Goal: Task Accomplishment & Management: Manage account settings

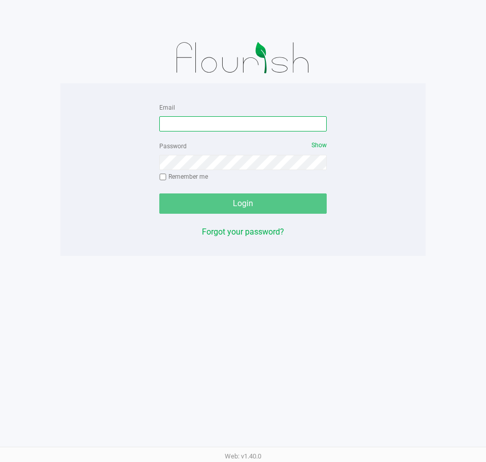
click at [275, 128] on input "Email" at bounding box center [242, 123] width 167 height 15
type input "[EMAIL_ADDRESS][DOMAIN_NAME]"
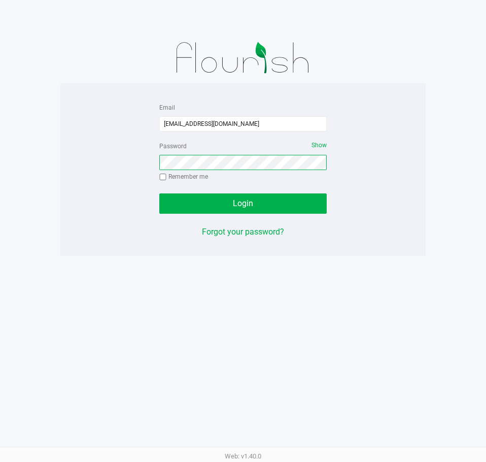
click at [114, 171] on div "Email lramos@liveparallel.com Password Show Remember me Login Forgot your passw…" at bounding box center [242, 169] width 365 height 137
click at [159, 193] on button "Login" at bounding box center [242, 203] width 167 height 20
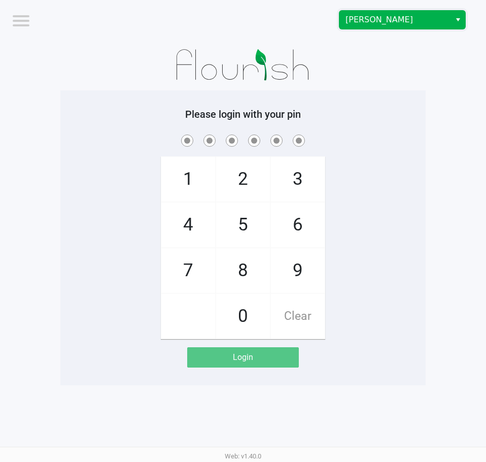
click at [371, 20] on span "[PERSON_NAME]" at bounding box center [395, 20] width 99 height 12
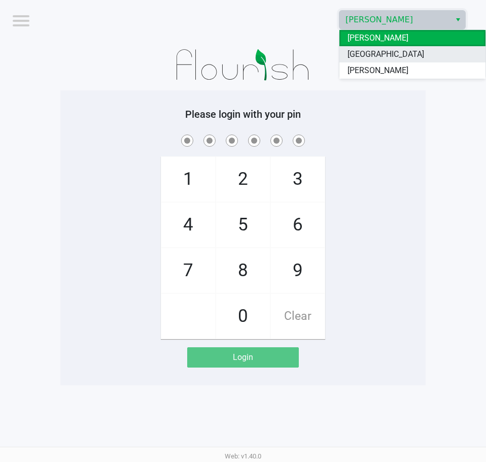
click at [359, 55] on span "[GEOGRAPHIC_DATA]" at bounding box center [386, 54] width 77 height 12
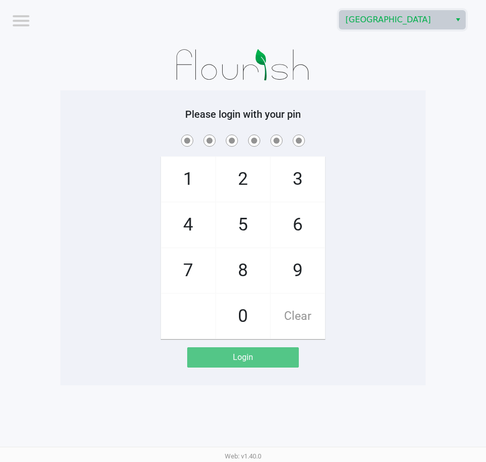
click at [382, 200] on div "1 4 7 2 5 8 0 3 6 9 Clear" at bounding box center [242, 235] width 365 height 207
click at [406, 176] on div "1 4 7 2 5 8 0 3 6 9 Clear" at bounding box center [242, 235] width 365 height 207
click at [409, 214] on div "1 4 7 2 5 8 0 3 6 9 Clear" at bounding box center [242, 235] width 365 height 207
click at [414, 267] on div "1 4 7 2 5 8 0 3 6 9 Clear" at bounding box center [242, 235] width 365 height 207
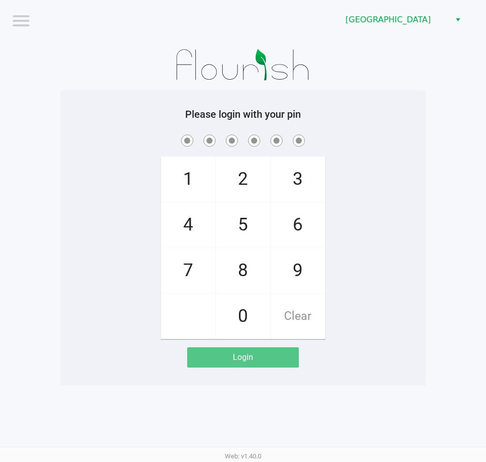
click at [386, 250] on div "1 4 7 2 5 8 0 3 6 9 Clear" at bounding box center [242, 235] width 365 height 207
checkbox input "true"
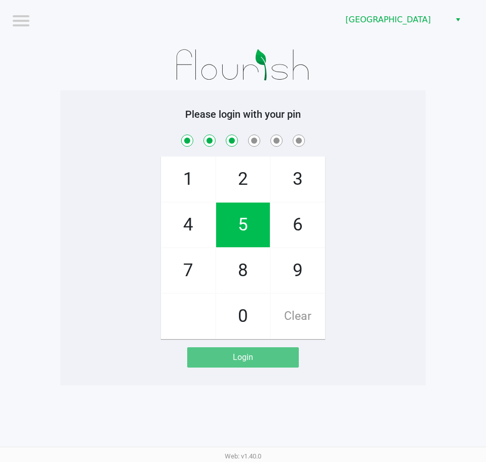
checkbox input "true"
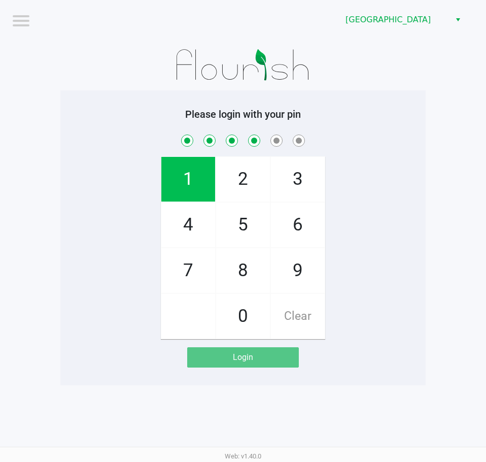
checkbox input "true"
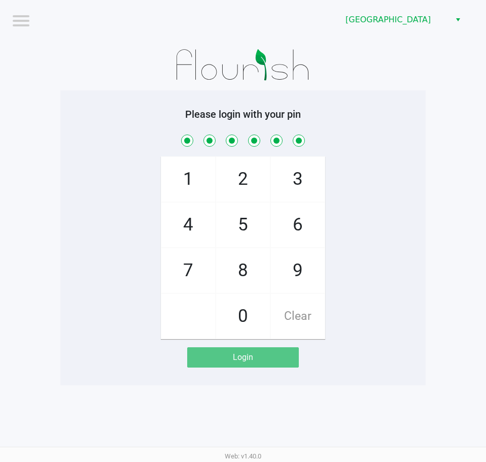
checkbox input "true"
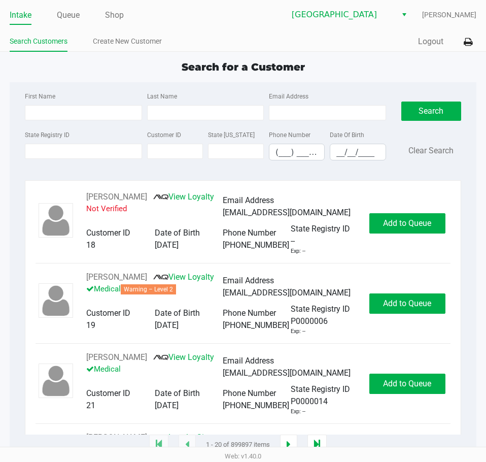
click at [213, 33] on div "Search Customers Create New Customer" at bounding box center [126, 41] width 233 height 19
click at [248, 41] on div "Quick Sale Logout" at bounding box center [359, 41] width 233 height 19
click at [127, 156] on div "State Registry ID" at bounding box center [83, 144] width 122 height 32
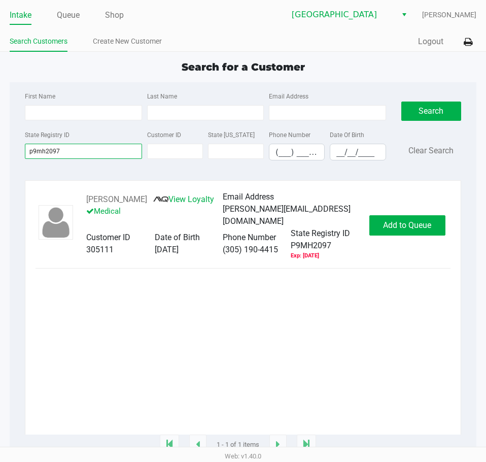
type input "p9mh2097"
drag, startPoint x: 163, startPoint y: 194, endPoint x: 88, endPoint y: 198, distance: 75.7
click at [88, 198] on div "MICHAEL SANTIAGO View Loyalty Medical" at bounding box center [154, 209] width 137 height 32
copy div "MICHAEL SANTIAGO"
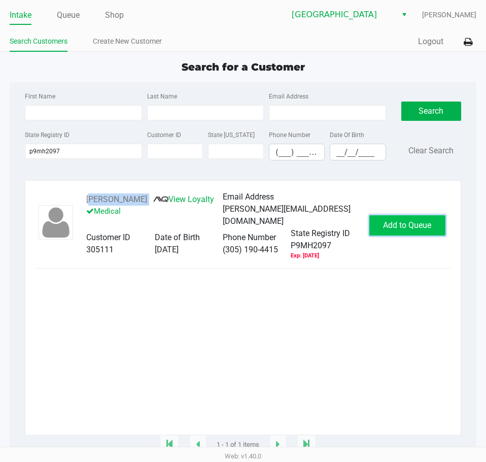
click at [383, 230] on span "Add to Queue" at bounding box center [407, 225] width 48 height 10
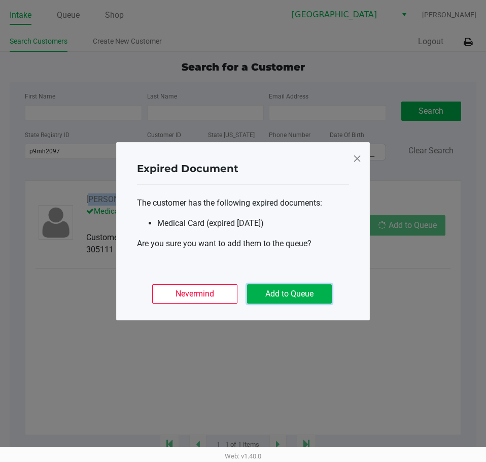
drag, startPoint x: 304, startPoint y: 295, endPoint x: 178, endPoint y: 453, distance: 202.9
click at [298, 295] on button "Add to Queue" at bounding box center [289, 293] width 85 height 19
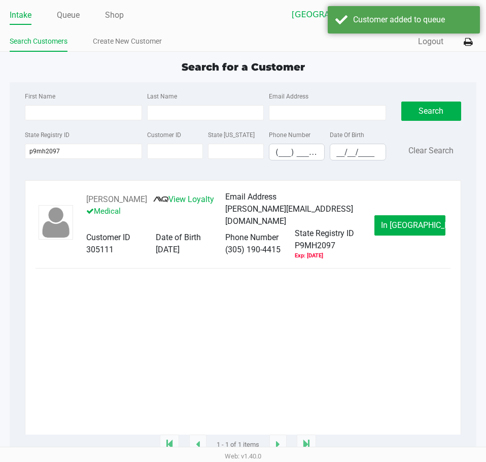
click at [198, 389] on div "MICHAEL SANTIAGO View Loyalty Medical Email Address michael.santiago90@yahoo.co…" at bounding box center [243, 313] width 415 height 244
click at [399, 230] on span "In Queue" at bounding box center [423, 225] width 85 height 10
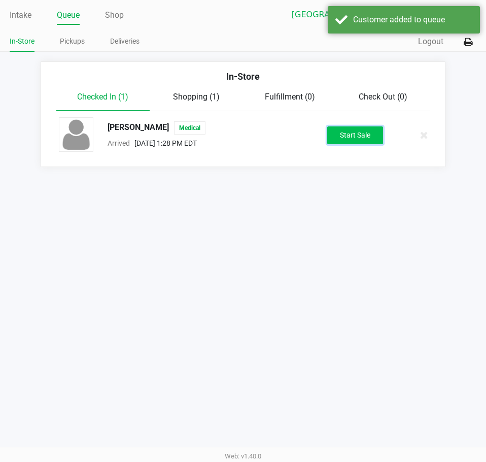
drag, startPoint x: 347, startPoint y: 135, endPoint x: 246, endPoint y: 324, distance: 214.3
click at [346, 143] on button "Start Sale" at bounding box center [355, 135] width 56 height 18
click at [246, 324] on div "Intake Queue Shop Lakeland WC Lisette Ramos In-Store Pickups Deliveries Quick S…" at bounding box center [243, 231] width 486 height 462
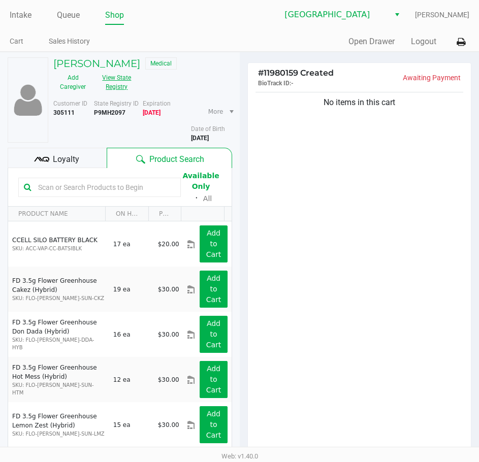
click at [125, 81] on button "View State Registry" at bounding box center [113, 82] width 43 height 25
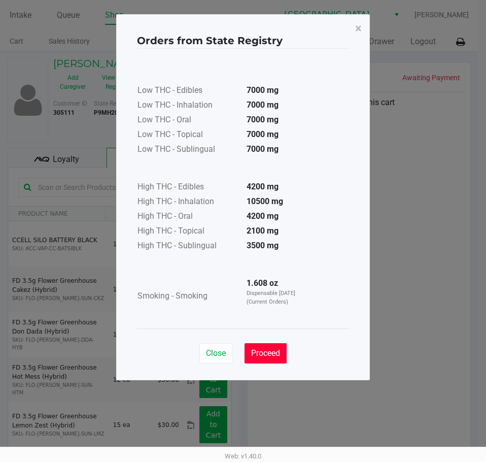
click at [262, 355] on span "Proceed" at bounding box center [265, 353] width 29 height 10
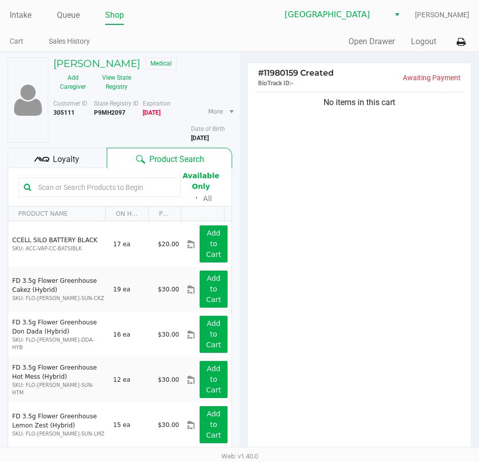
click at [311, 257] on div "Low THC - Edibles 7000 mg Low THC - Inhalation 7000 mg Low THC - Oral 7000 mg L…" at bounding box center [239, 163] width 212 height 255
click at [318, 200] on div "No items in this cart" at bounding box center [359, 272] width 223 height 364
click at [316, 174] on div "No items in this cart" at bounding box center [359, 272] width 223 height 364
click at [22, 19] on link "Intake" at bounding box center [21, 15] width 22 height 14
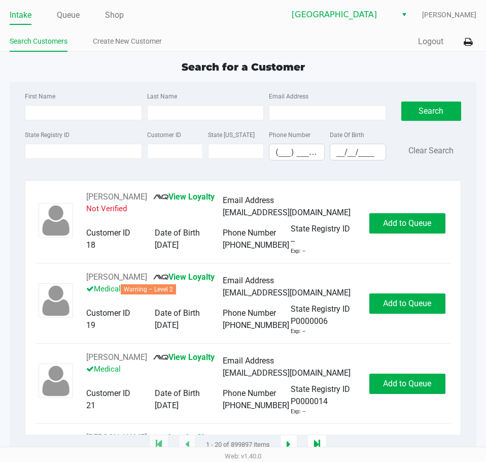
click at [239, 18] on ul "Intake Queue Shop" at bounding box center [126, 15] width 233 height 17
click at [98, 156] on input "State Registry ID" at bounding box center [83, 151] width 117 height 15
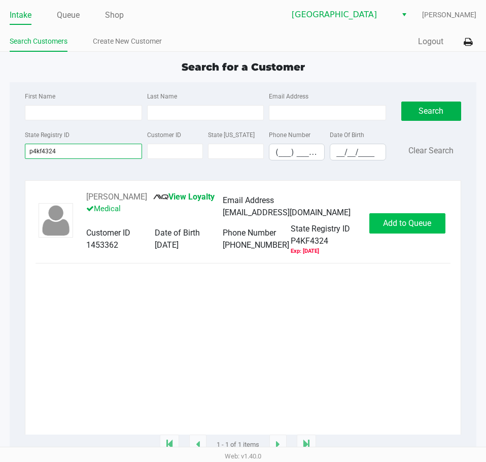
type input "p4kf4324"
click at [411, 225] on span "Add to Queue" at bounding box center [407, 223] width 48 height 10
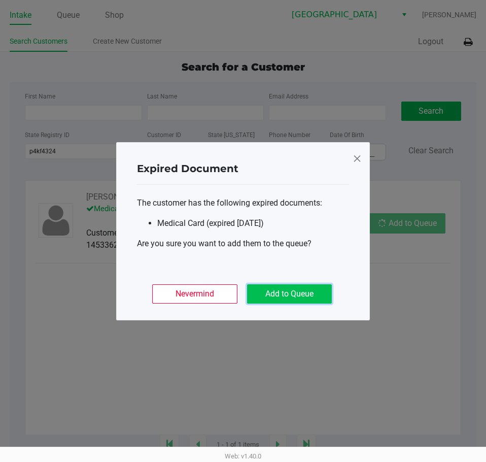
click at [303, 294] on button "Add to Queue" at bounding box center [289, 293] width 85 height 19
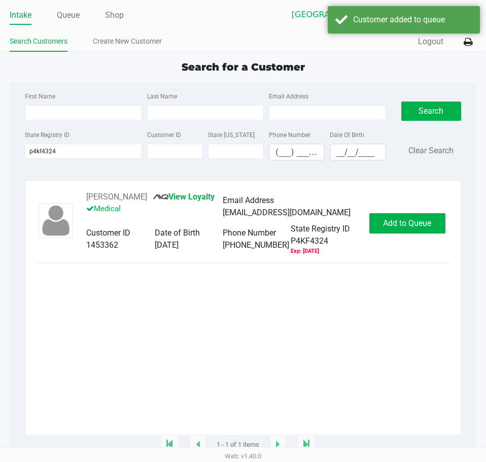
click at [275, 315] on ngb-modal-window "Expired Document The customer has the following expired documents: Medical Card…" at bounding box center [243, 231] width 486 height 462
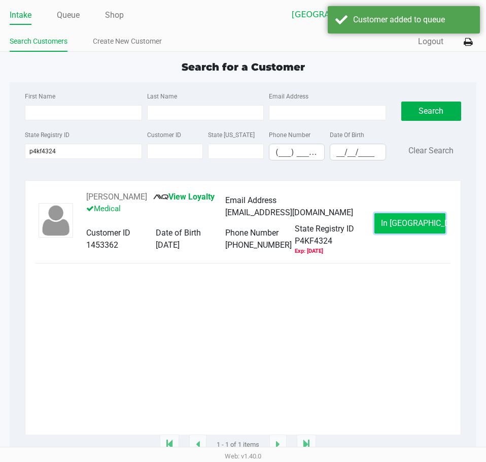
click at [395, 221] on span "In Queue" at bounding box center [423, 223] width 85 height 10
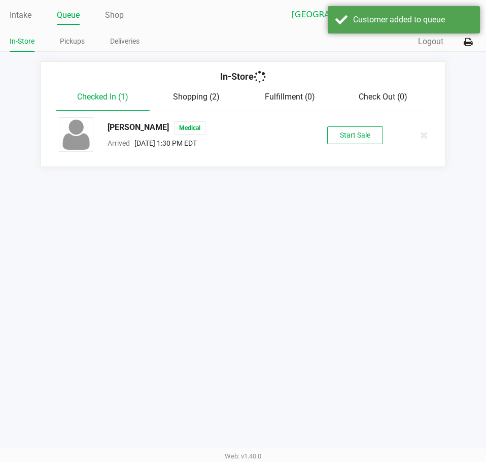
click at [316, 311] on div "Intake Queue Shop Lakeland WC Lisette Ramos In-Store Pickups Deliveries Quick S…" at bounding box center [243, 231] width 486 height 462
click at [362, 133] on button "Start Sale" at bounding box center [355, 135] width 56 height 18
click at [271, 280] on div "Intake Queue Shop Lakeland WC Lisette Ramos In-Store Pickups Deliveries Quick S…" at bounding box center [243, 231] width 486 height 462
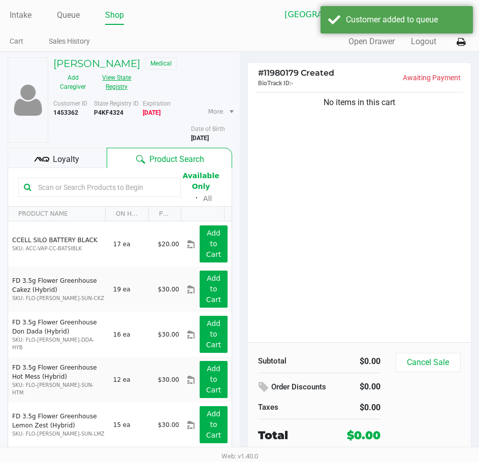
click at [120, 86] on button "View State Registry" at bounding box center [113, 82] width 43 height 25
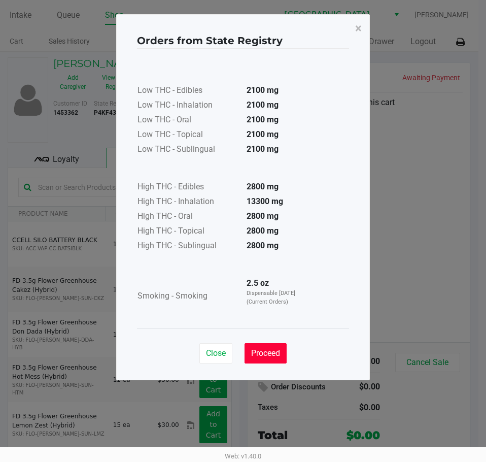
click at [270, 350] on span "Proceed" at bounding box center [265, 353] width 29 height 10
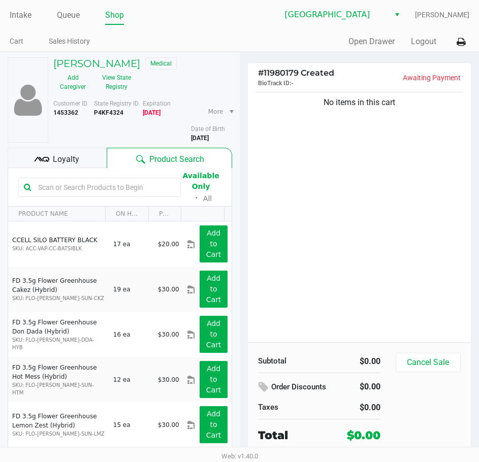
click at [309, 232] on div "Low THC - Edibles 2100 mg Low THC - Inhalation 2100 mg Low THC - Oral 2100 mg L…" at bounding box center [239, 163] width 212 height 255
drag, startPoint x: 133, startPoint y: 62, endPoint x: 55, endPoint y: 66, distance: 78.3
click at [55, 66] on div "DALE NESBITT Medical" at bounding box center [143, 63] width 194 height 12
copy h5 "DALE NESBITT"
click at [74, 19] on link "Queue" at bounding box center [68, 15] width 23 height 14
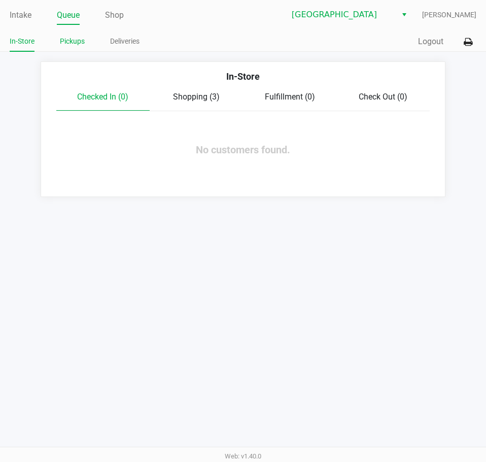
click at [77, 40] on link "Pickups" at bounding box center [72, 41] width 25 height 13
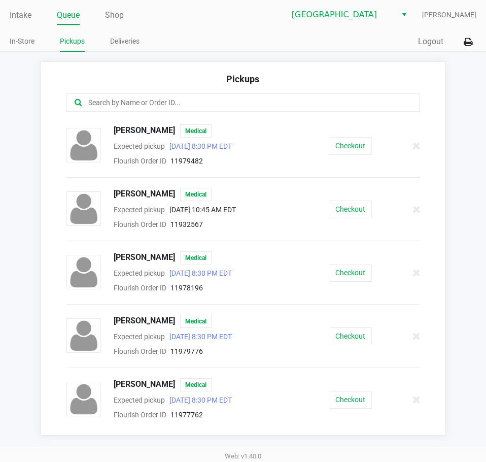
click at [181, 101] on input "text" at bounding box center [238, 103] width 303 height 12
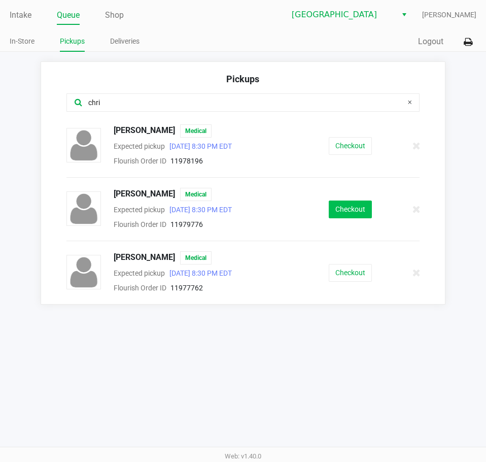
type input "chri"
click at [348, 214] on button "Checkout" at bounding box center [350, 209] width 43 height 18
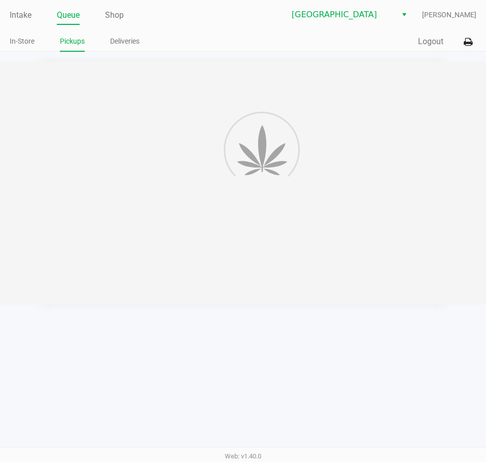
click at [352, 334] on div "Intake Queue Shop Lakeland WC Lisette Ramos In-Store Pickups Deliveries Quick S…" at bounding box center [243, 231] width 486 height 462
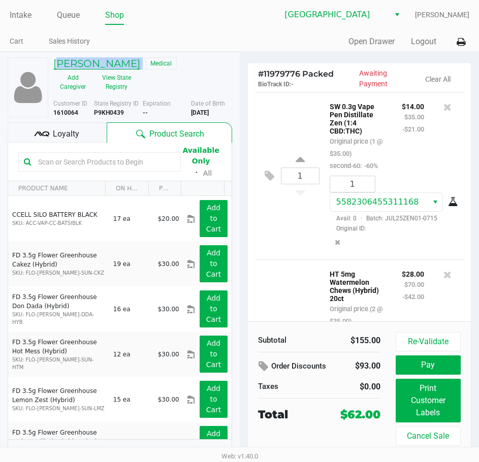
drag, startPoint x: 174, startPoint y: 67, endPoint x: 57, endPoint y: 68, distance: 117.2
click at [57, 68] on div "CHRISTOPHER HONEY Medical" at bounding box center [143, 63] width 194 height 12
copy h5 "CHRISTOPHER HONEY"
drag, startPoint x: 25, startPoint y: 16, endPoint x: 240, endPoint y: 18, distance: 214.2
click at [25, 15] on link "Intake" at bounding box center [21, 15] width 22 height 14
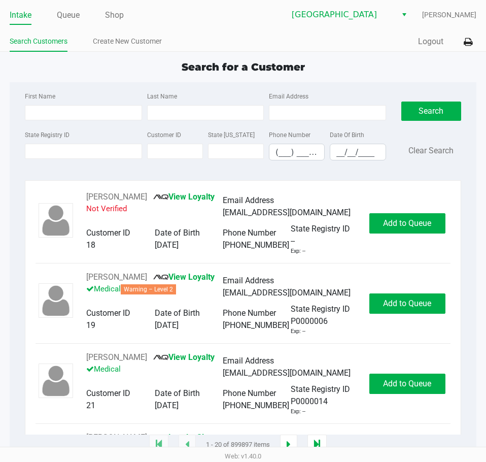
click at [90, 143] on div "State Registry ID" at bounding box center [83, 144] width 122 height 32
click at [81, 148] on input "State Registry ID" at bounding box center [83, 151] width 117 height 15
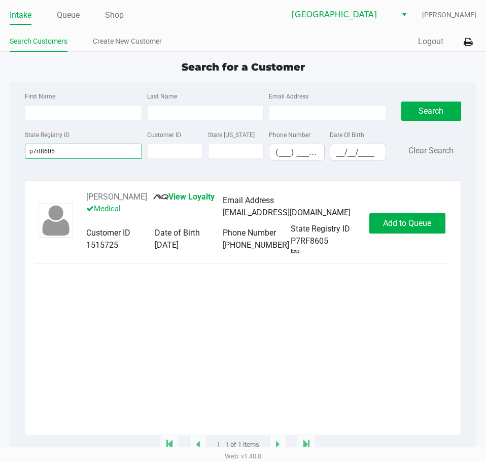
type input "p7rf8605"
drag, startPoint x: 155, startPoint y: 196, endPoint x: 86, endPoint y: 199, distance: 69.1
click at [86, 199] on div "JENNIFER BATTS View Loyalty Medical Email Address jenn@theyardonmass.com Custom…" at bounding box center [222, 223] width 293 height 64
copy div "JENNIFER BATTS"
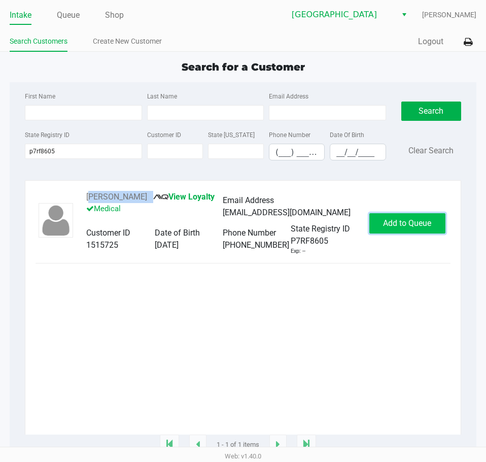
click at [385, 223] on span "Add to Queue" at bounding box center [407, 223] width 48 height 10
click at [431, 233] on button "In Queue" at bounding box center [410, 223] width 71 height 20
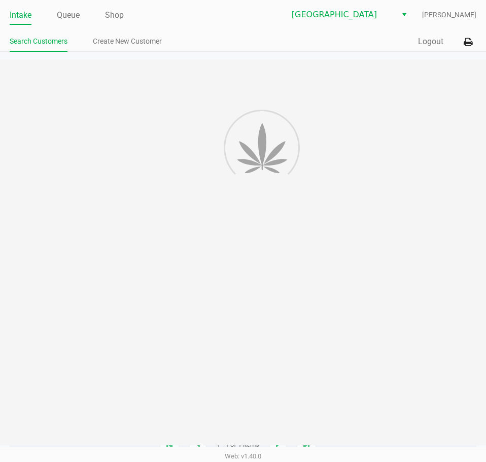
click at [384, 312] on div "Intake Queue Shop Lakeland WC Lisette Ramos Search Customers Create New Custome…" at bounding box center [243, 231] width 486 height 462
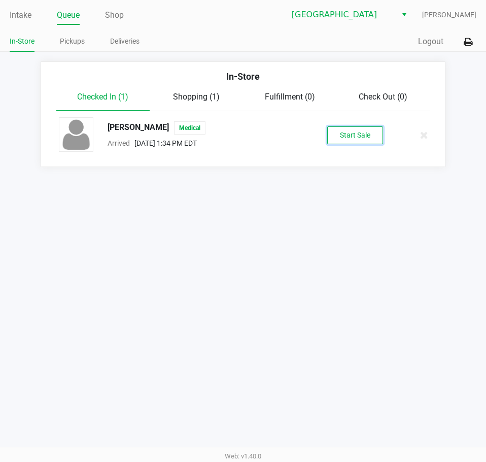
drag, startPoint x: 359, startPoint y: 143, endPoint x: 363, endPoint y: 183, distance: 40.3
click at [359, 138] on button "Start Sale" at bounding box center [355, 135] width 56 height 18
click at [351, 230] on div "Intake Queue Shop Lakeland WC Lisette Ramos In-Store Pickups Deliveries Quick S…" at bounding box center [243, 231] width 486 height 462
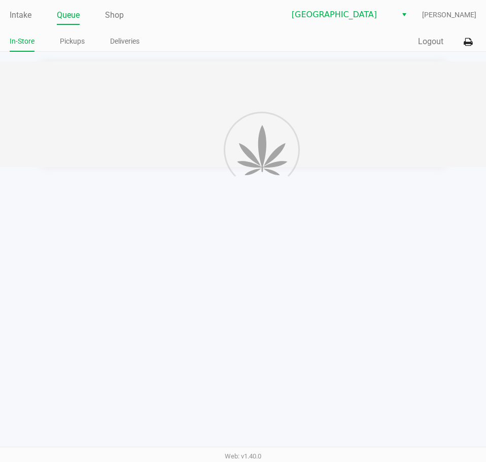
click at [356, 237] on div "Intake Queue Shop Lakeland WC Lisette Ramos In-Store Pickups Deliveries Quick S…" at bounding box center [243, 231] width 486 height 462
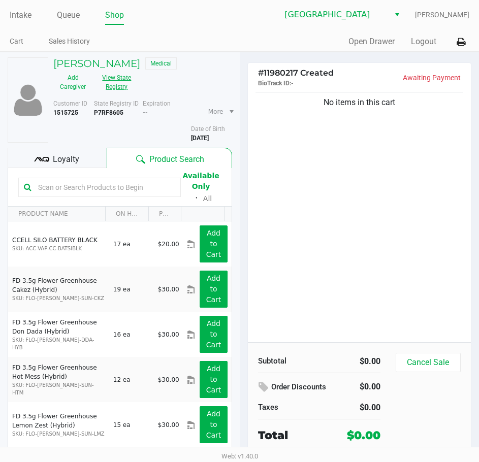
click at [112, 82] on button "View State Registry" at bounding box center [113, 82] width 43 height 25
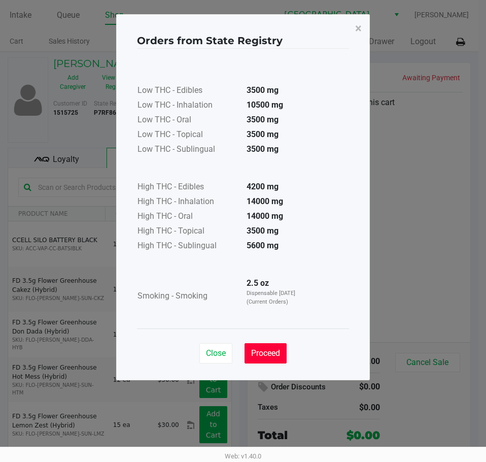
click at [251, 352] on span "Proceed" at bounding box center [265, 353] width 29 height 10
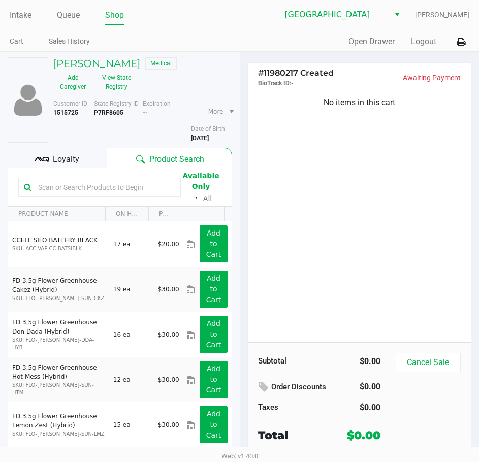
click at [310, 300] on div "Low THC - Edibles 3500 mg Low THC - Inhalation 10500 mg Low THC - Oral 3500 mg …" at bounding box center [239, 163] width 212 height 280
click at [350, 239] on div "No items in this cart" at bounding box center [359, 216] width 223 height 252
click at [356, 235] on div "No items in this cart" at bounding box center [359, 216] width 223 height 252
click at [26, 18] on link "Intake" at bounding box center [21, 15] width 22 height 14
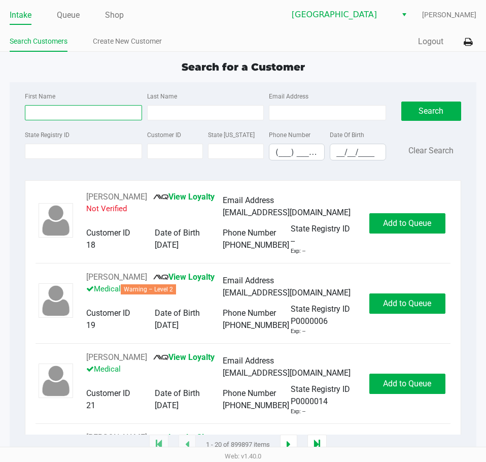
click at [73, 114] on input "First Name" at bounding box center [83, 112] width 117 height 15
type input "stephe"
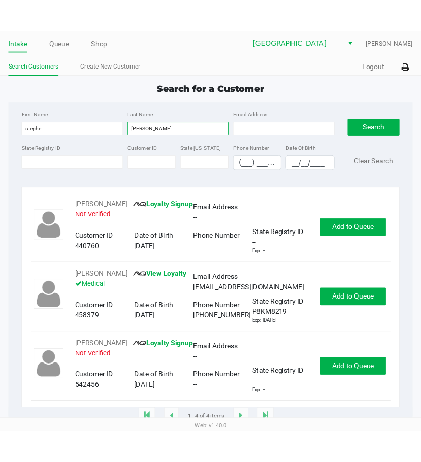
scroll to position [126, 0]
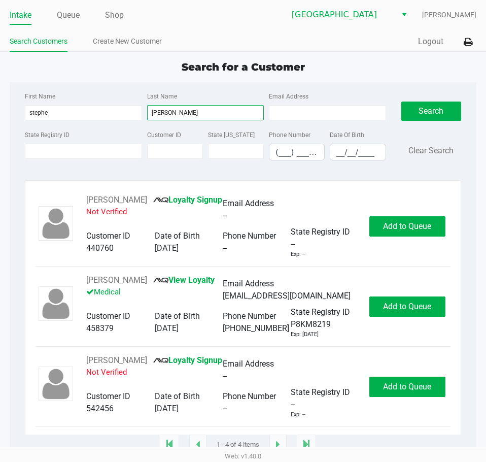
type input "calhoun"
drag, startPoint x: 166, startPoint y: 257, endPoint x: 81, endPoint y: 257, distance: 84.7
click at [81, 274] on div "STEPHEN CALHOUN View Loyalty Medical Email Address bcalhoun@flsouthern.edu Cust…" at bounding box center [222, 306] width 293 height 64
copy div "STEPHEN CALHOUN"
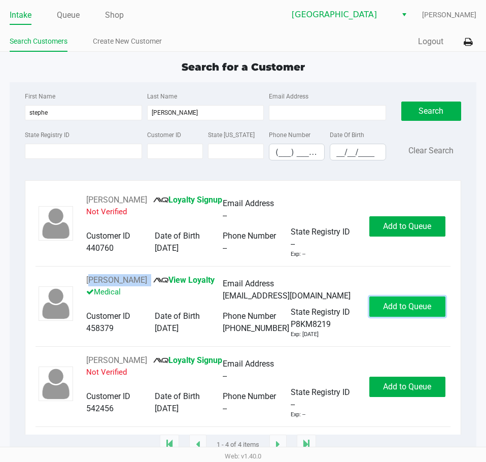
click at [385, 301] on span "Add to Queue" at bounding box center [407, 306] width 48 height 10
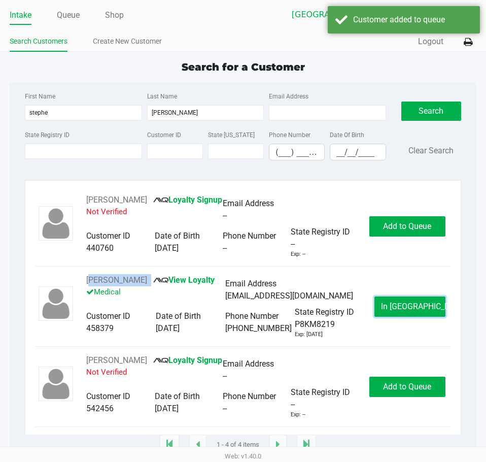
click at [385, 296] on button "In Queue" at bounding box center [410, 306] width 71 height 20
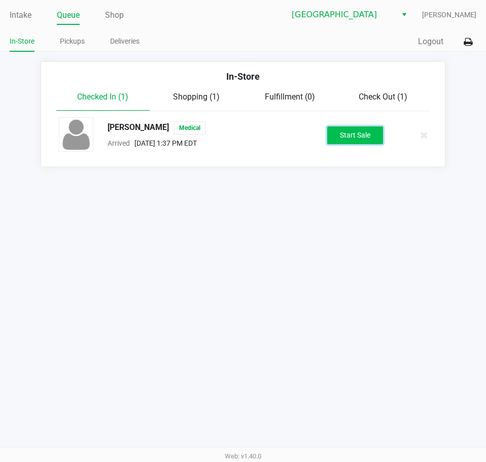
click at [357, 141] on button "Start Sale" at bounding box center [355, 135] width 56 height 18
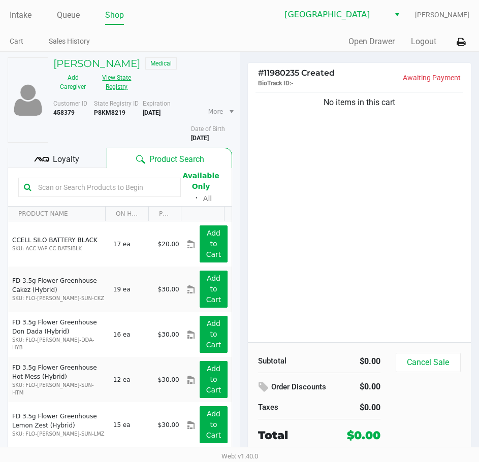
click at [125, 83] on button "View State Registry" at bounding box center [113, 82] width 43 height 25
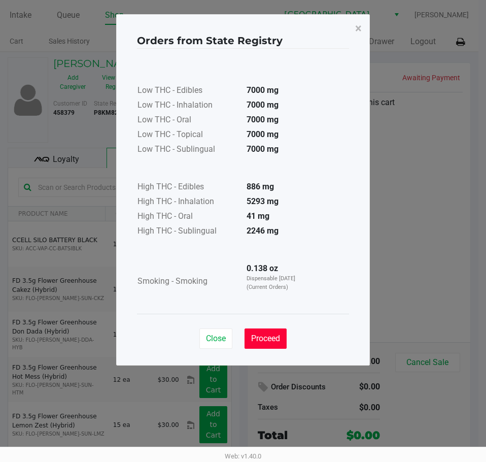
click at [269, 339] on span "Proceed" at bounding box center [265, 338] width 29 height 10
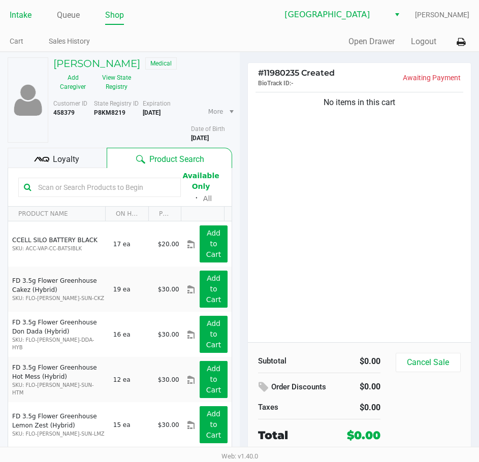
click at [21, 15] on link "Intake" at bounding box center [21, 15] width 22 height 14
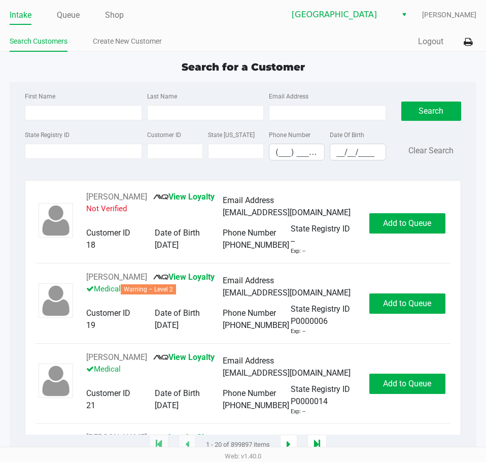
click at [184, 15] on ul "Intake Queue Shop" at bounding box center [126, 15] width 233 height 17
click at [51, 155] on input "State Registry ID" at bounding box center [83, 151] width 117 height 15
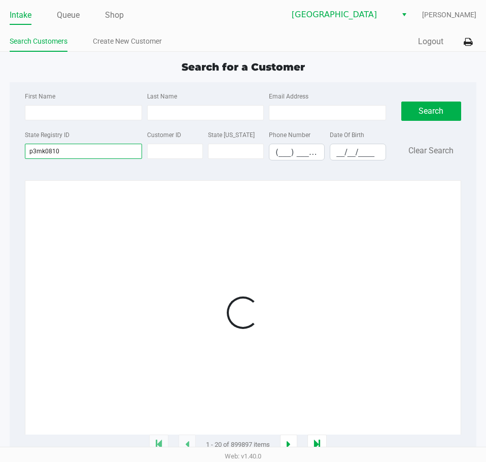
type input "p3mk0810"
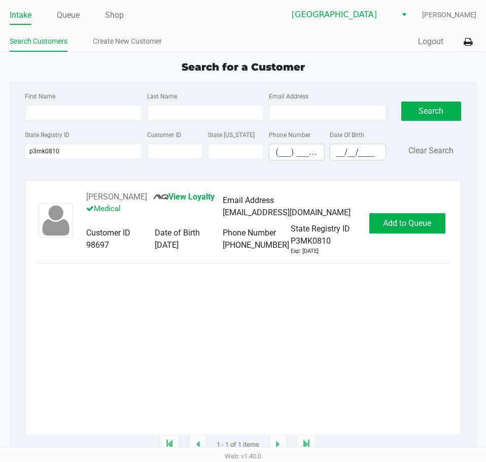
drag, startPoint x: 386, startPoint y: 308, endPoint x: 386, endPoint y: 280, distance: 27.4
click at [386, 308] on div "CHARLES COBB jr View Loyalty Medical Email Address roxanacroft@gmail.com Custom…" at bounding box center [243, 313] width 415 height 244
drag, startPoint x: 155, startPoint y: 198, endPoint x: 86, endPoint y: 201, distance: 68.6
click at [86, 201] on div "CHARLES COBB jr View Loyalty Medical" at bounding box center [154, 207] width 137 height 32
copy div "CHARLES COBB jr"
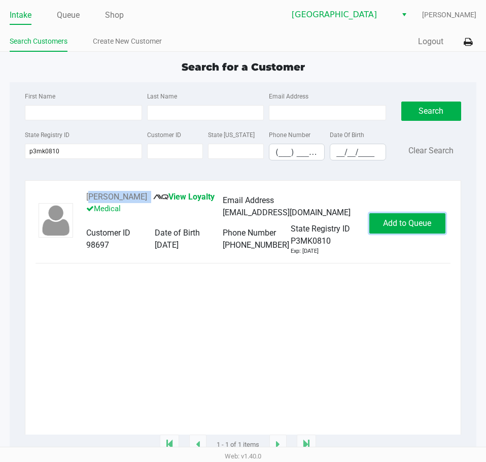
click at [397, 220] on span "Add to Queue" at bounding box center [407, 223] width 48 height 10
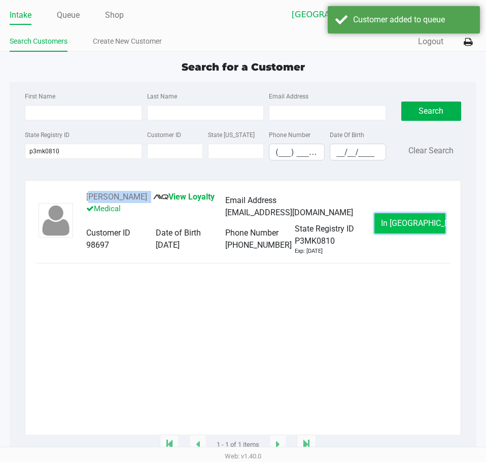
click at [416, 223] on span "In Queue" at bounding box center [423, 223] width 85 height 10
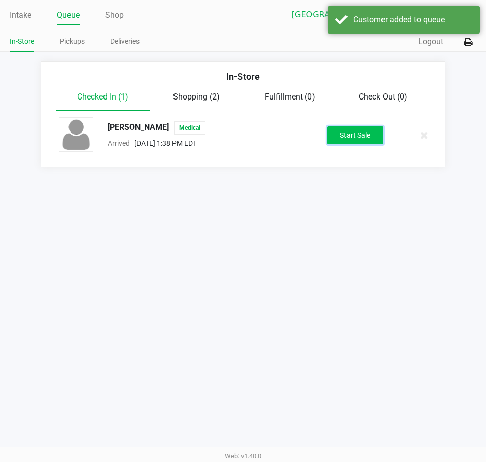
click at [347, 139] on button "Start Sale" at bounding box center [355, 135] width 56 height 18
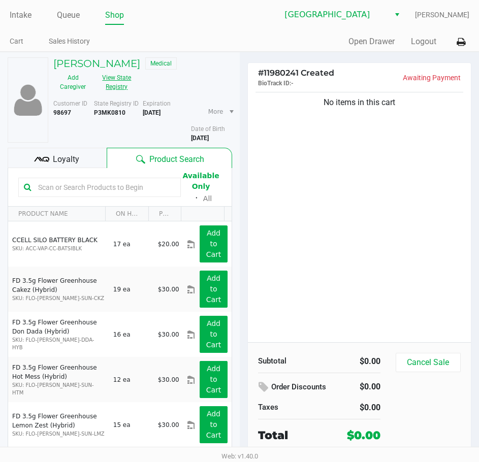
click at [119, 82] on button "View State Registry" at bounding box center [113, 82] width 43 height 25
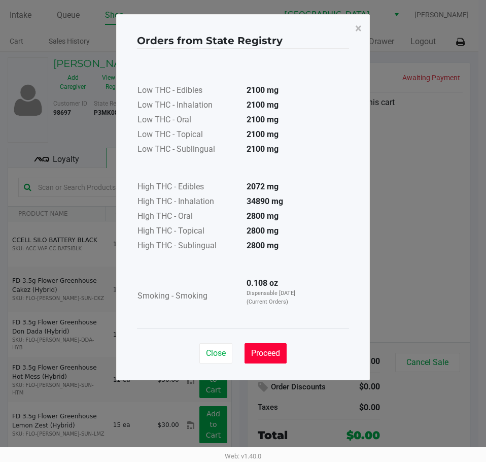
click at [275, 350] on span "Proceed" at bounding box center [265, 353] width 29 height 10
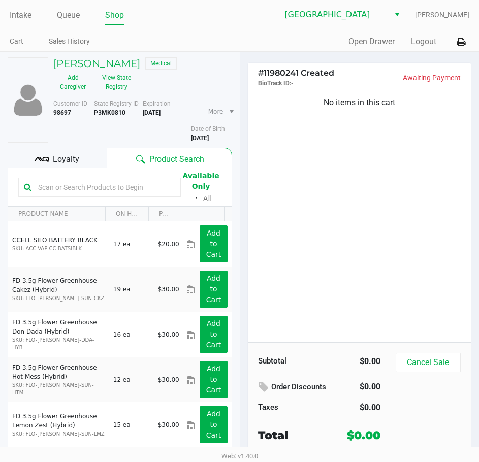
click at [330, 213] on div "Low THC - Edibles 2100 mg Low THC - Inhalation 2100 mg Low THC - Oral 2100 mg L…" at bounding box center [239, 163] width 212 height 255
click at [27, 17] on link "Intake" at bounding box center [21, 15] width 22 height 14
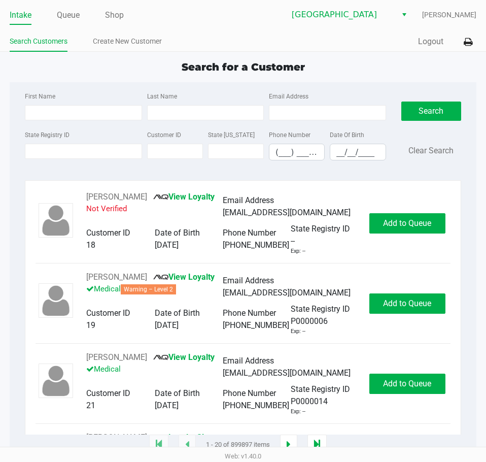
click at [23, 19] on link "Intake" at bounding box center [21, 15] width 22 height 14
click at [203, 30] on div "Intake Queue Shop Lakeland WC Lisette Ramos Search Customers Create New Custome…" at bounding box center [243, 26] width 486 height 52
click at [37, 151] on input "State Registry ID" at bounding box center [83, 151] width 117 height 15
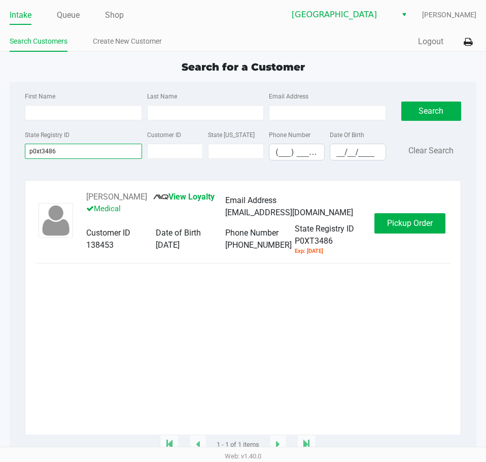
type input "p0xt3486"
drag, startPoint x: 175, startPoint y: 195, endPoint x: 83, endPoint y: 195, distance: 92.4
click at [83, 195] on div "CHRISTINE RAINWATER View Loyalty Medical Email Address crainw6283@aol.com Custo…" at bounding box center [225, 223] width 298 height 64
copy div "CHRISTINE RAINWATER"
drag, startPoint x: 12, startPoint y: 16, endPoint x: 65, endPoint y: 7, distance: 54.1
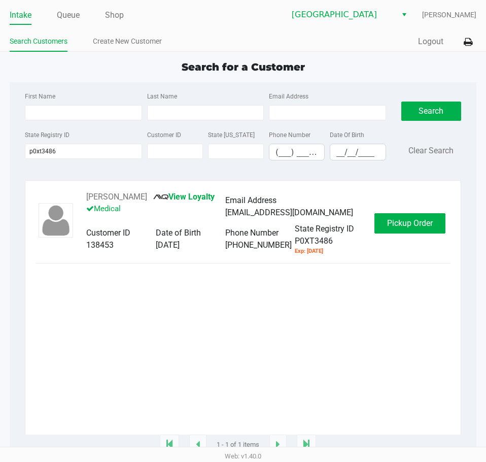
click at [12, 15] on link "Intake" at bounding box center [21, 15] width 22 height 14
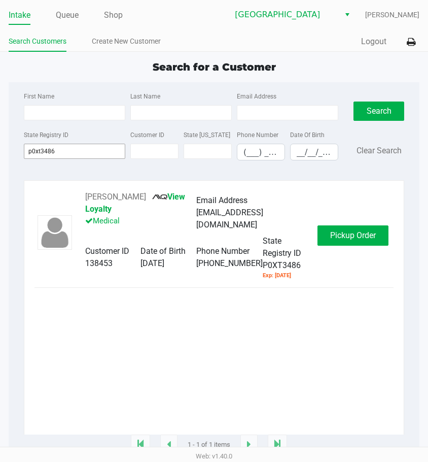
click at [63, 158] on div "State Registry ID p0xt3486" at bounding box center [74, 144] width 107 height 32
drag, startPoint x: 60, startPoint y: 155, endPoint x: -1, endPoint y: 150, distance: 61.1
click at [0, 150] on html "Intake Queue Shop Lakeland WC Lisette Ramos Search Customers Create New Custome…" at bounding box center [214, 231] width 428 height 462
click at [244, 332] on div "CHRISTINE RAINWATER View Loyalty Medical Email Address crainw6283@aol.com Custo…" at bounding box center [214, 313] width 359 height 244
drag, startPoint x: 14, startPoint y: 12, endPoint x: 54, endPoint y: 80, distance: 78.9
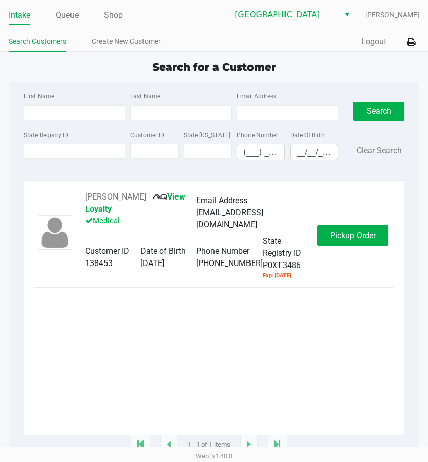
click at [15, 11] on link "Intake" at bounding box center [20, 15] width 22 height 14
click at [63, 115] on input "First Name" at bounding box center [74, 112] width 101 height 15
type input "sam"
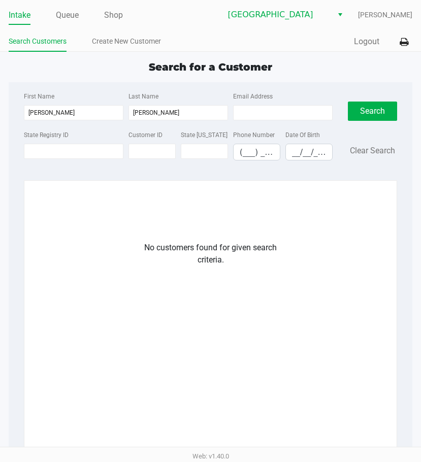
drag, startPoint x: 234, startPoint y: 256, endPoint x: 222, endPoint y: 194, distance: 63.5
click at [234, 257] on div "No customers found for given search criteria." at bounding box center [210, 254] width 135 height 24
drag, startPoint x: 172, startPoint y: 111, endPoint x: 60, endPoint y: 118, distance: 111.8
click at [60, 118] on div "First Name sam Last Name budd Email Address" at bounding box center [178, 109] width 314 height 39
type input "budd"
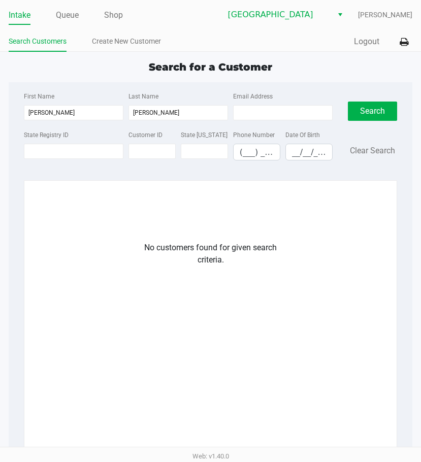
click at [93, 88] on div "First Name sam Last Name budd Email Address State Registry ID Customer ID State…" at bounding box center [210, 129] width 389 height 94
click at [303, 289] on div "No customers found for given search criteria." at bounding box center [210, 364] width 337 height 244
click at [194, 227] on app-customers-list "No customers found for given search criteria." at bounding box center [211, 338] width 352 height 294
drag, startPoint x: 67, startPoint y: 109, endPoint x: 16, endPoint y: 117, distance: 52.4
click at [16, 117] on div "First Name sam Last Name budd Email Address State Registry ID Customer ID State…" at bounding box center [178, 129] width 324 height 79
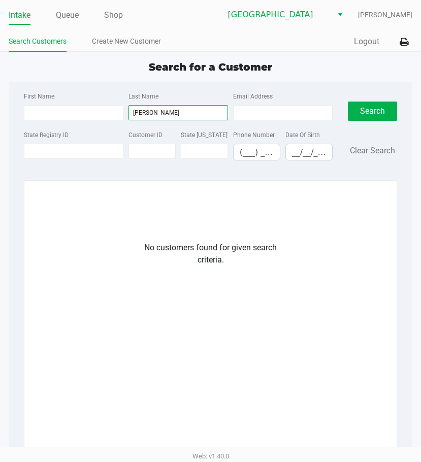
drag, startPoint x: 154, startPoint y: 112, endPoint x: -1, endPoint y: 217, distance: 186.6
click at [0, 217] on html "Intake Queue Shop Lakeland WC Lisette Ramos Search Customers Create New Custome…" at bounding box center [210, 231] width 421 height 462
click at [11, 231] on app-all-customers "Search for a Customer First Name Last Name Email Address State Registry ID Cust…" at bounding box center [210, 277] width 421 height 436
click at [118, 46] on link "Create New Customer" at bounding box center [126, 41] width 69 height 13
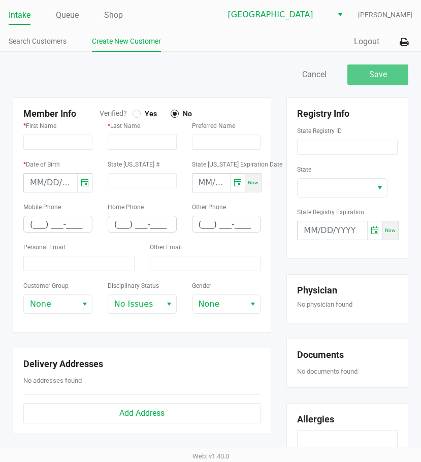
click at [136, 117] on div at bounding box center [136, 114] width 8 height 8
click at [55, 144] on input "text" at bounding box center [57, 141] width 69 height 15
type input "SAMANTHA"
type input "BUDD"
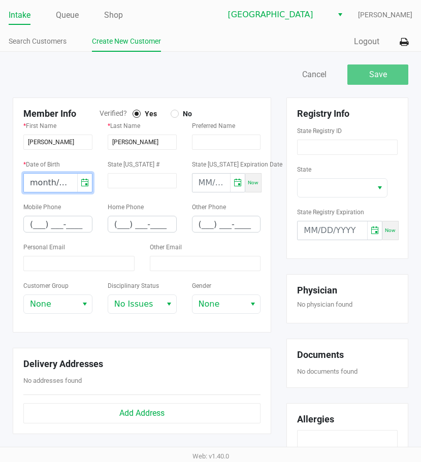
click at [35, 183] on input "month/day/year" at bounding box center [50, 183] width 53 height 18
type input "09/03/1999"
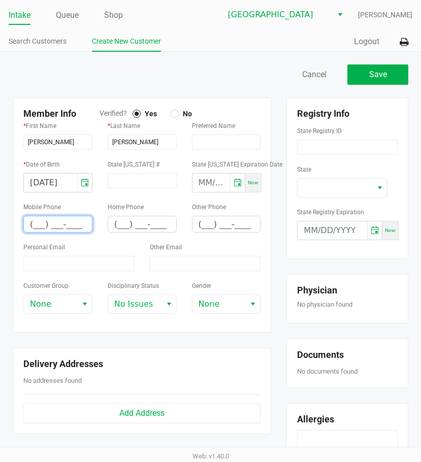
click at [32, 222] on input "(___) ___-____" at bounding box center [58, 224] width 68 height 16
type input "(352) 533-1147"
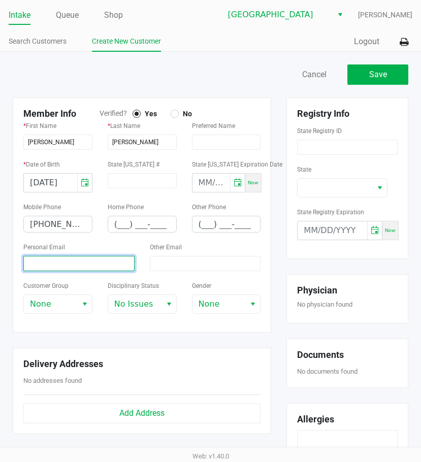
click at [96, 264] on input at bounding box center [78, 263] width 111 height 15
paste input "samanthabudd813@gmail.com"
type input "samanthabudd813@gmail.com"
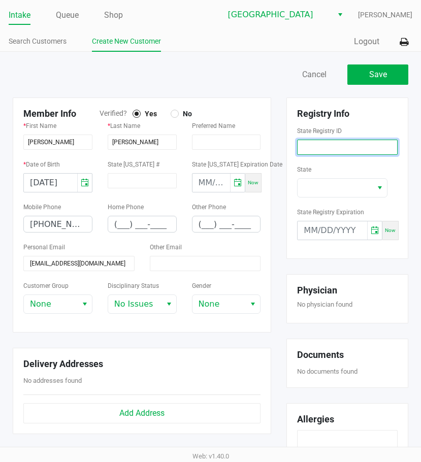
click at [319, 151] on input at bounding box center [347, 147] width 100 height 15
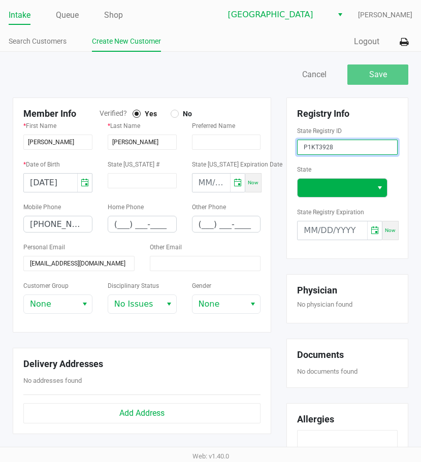
type input "P1KT3928"
click at [339, 187] on span at bounding box center [334, 188] width 62 height 12
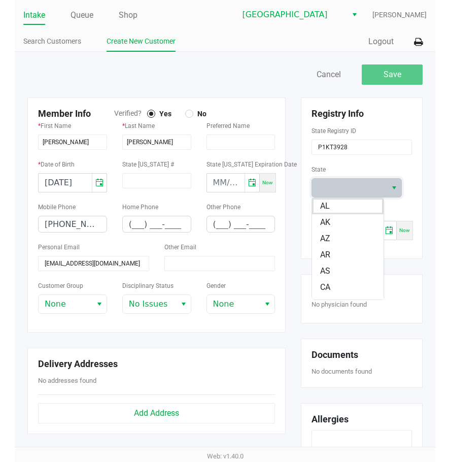
scroll to position [77, 0]
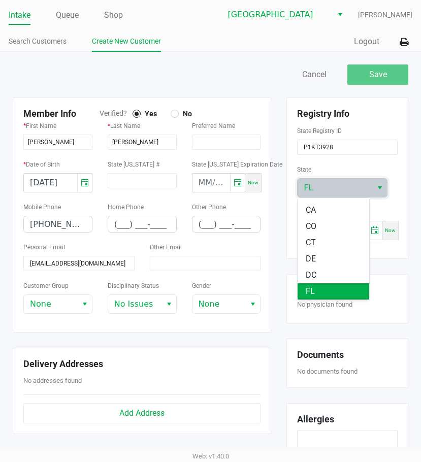
click at [314, 287] on span "FL" at bounding box center [309, 291] width 9 height 12
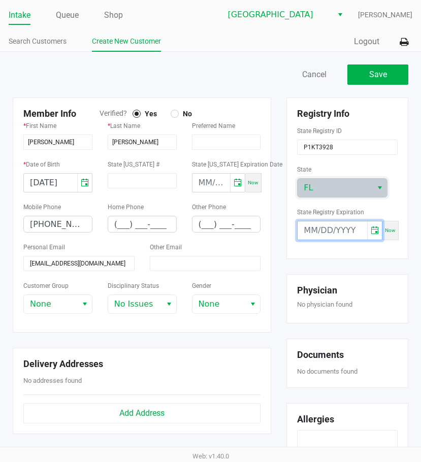
type input "month/day/year"
click at [336, 225] on input "month/day/year" at bounding box center [332, 230] width 70 height 18
click at [259, 77] on div "Save Cancel" at bounding box center [314, 74] width 206 height 20
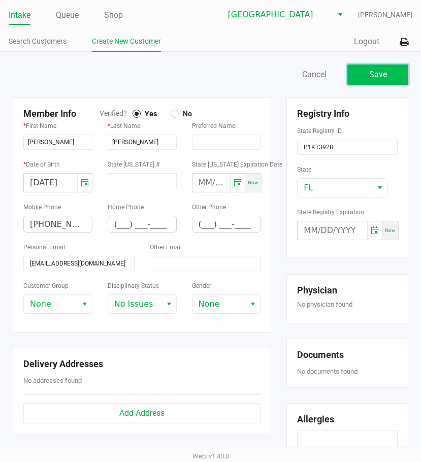
click at [386, 84] on button "Save" at bounding box center [377, 74] width 61 height 20
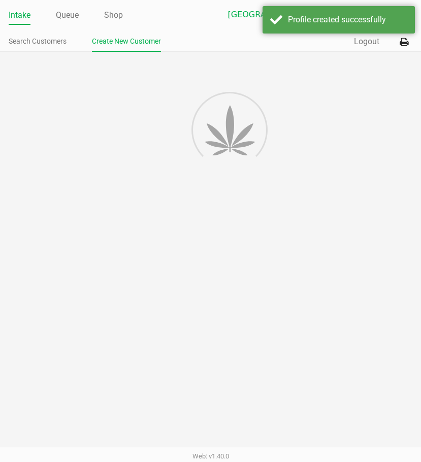
type input "---"
type input "( __) ___-____"
type input "---"
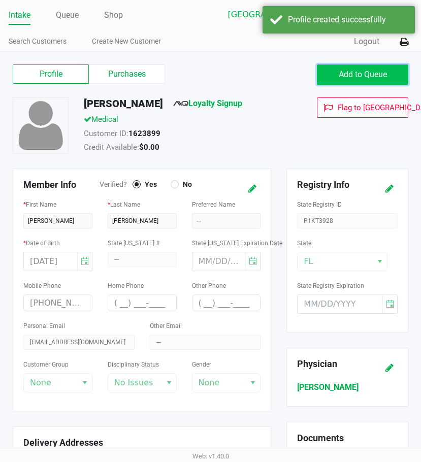
click at [353, 74] on span "Add to Queue" at bounding box center [362, 75] width 48 height 10
drag, startPoint x: 170, startPoint y: 105, endPoint x: 86, endPoint y: 105, distance: 84.2
click at [86, 105] on div "SAMANTHA BUDD Loyalty Signup" at bounding box center [189, 105] width 226 height 16
copy h5 "SAMANTHA BUDD"
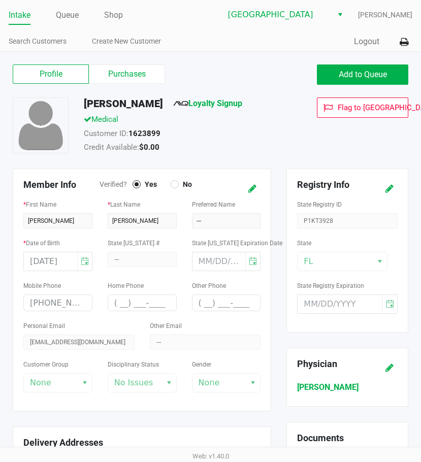
click at [24, 13] on link "Intake" at bounding box center [20, 15] width 22 height 14
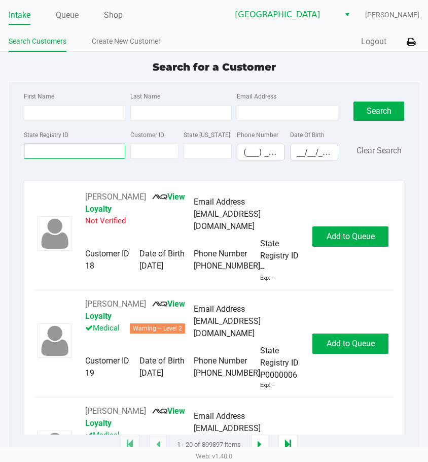
click at [67, 149] on input "State Registry ID" at bounding box center [74, 151] width 101 height 15
click at [67, 19] on link "Queue" at bounding box center [67, 15] width 23 height 14
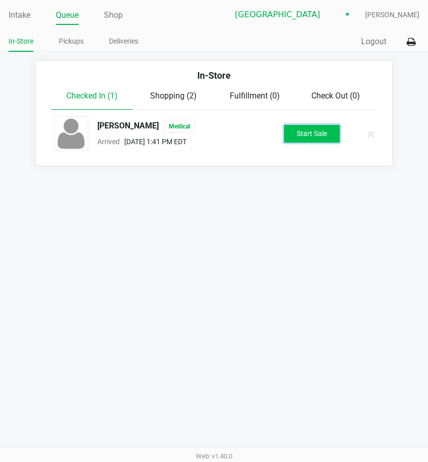
click at [309, 134] on button "Start Sale" at bounding box center [312, 134] width 56 height 18
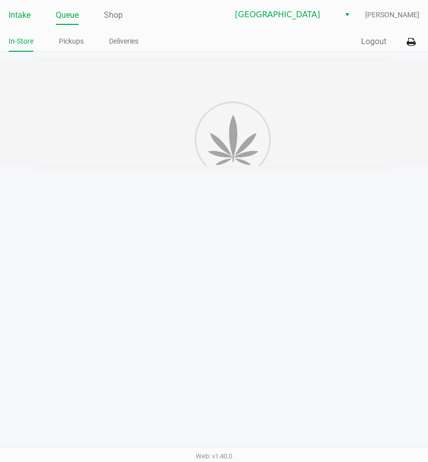
click at [18, 12] on link "Intake" at bounding box center [20, 15] width 22 height 14
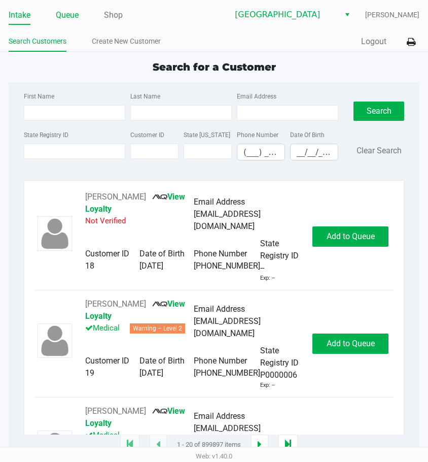
click at [73, 17] on link "Queue" at bounding box center [67, 15] width 23 height 14
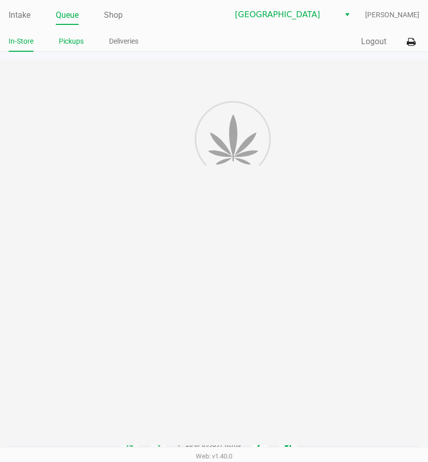
click at [72, 43] on link "Pickups" at bounding box center [71, 41] width 25 height 13
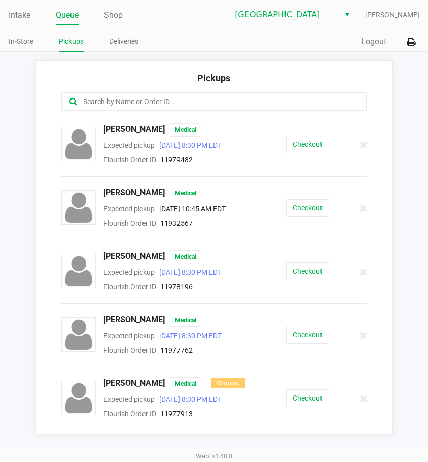
click at [137, 103] on input "text" at bounding box center [212, 102] width 260 height 12
click at [19, 16] on link "Intake" at bounding box center [20, 15] width 22 height 14
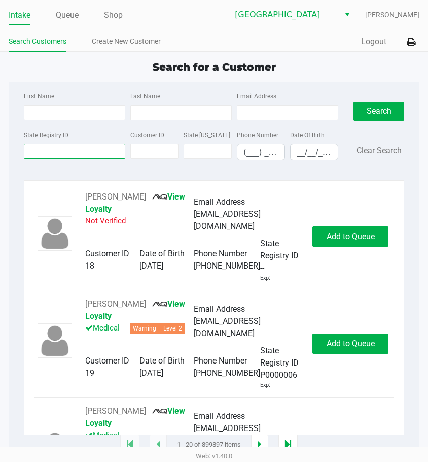
click at [44, 148] on input "State Registry ID" at bounding box center [74, 151] width 101 height 15
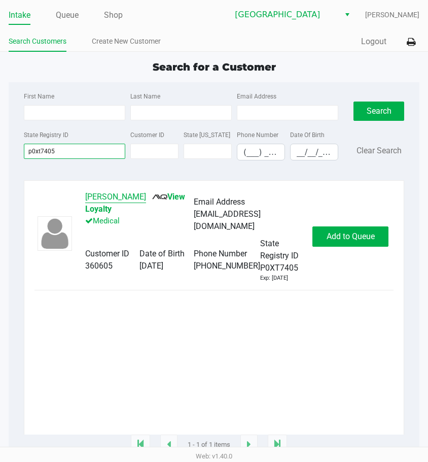
type input "p0xt7405"
drag, startPoint x: 150, startPoint y: 194, endPoint x: 138, endPoint y: 354, distance: 160.9
click at [138, 347] on div "KIMBERLY BRUEN View Loyalty Medical Email Address bruenk@yahoo.com Customer ID …" at bounding box center [214, 313] width 359 height 244
drag, startPoint x: 138, startPoint y: 354, endPoint x: 130, endPoint y: 281, distance: 73.4
click at [137, 355] on div "KIMBERLY BRUEN View Loyalty Medical Email Address bruenk@yahoo.com Customer ID …" at bounding box center [214, 313] width 359 height 244
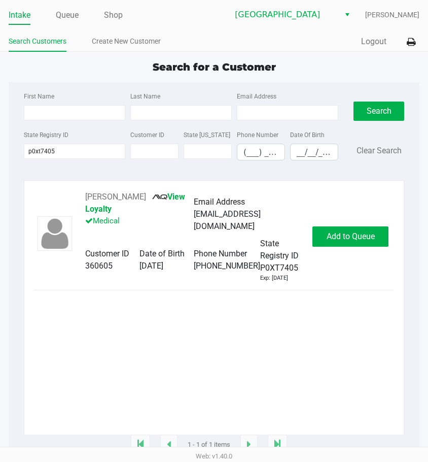
drag, startPoint x: 151, startPoint y: 197, endPoint x: 84, endPoint y: 199, distance: 67.0
click at [84, 199] on div "KIMBERLY BRUEN View Loyalty Medical Email Address bruenk@yahoo.com Customer ID …" at bounding box center [193, 236] width 237 height 91
copy button "KIMBERLY BRUEN"
click at [331, 235] on span "Add to Queue" at bounding box center [351, 236] width 48 height 10
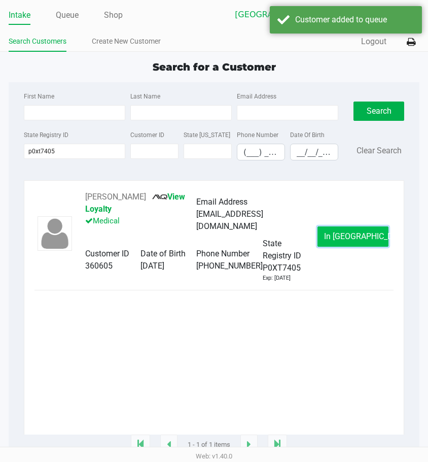
click at [346, 241] on span "In Queue" at bounding box center [366, 236] width 85 height 10
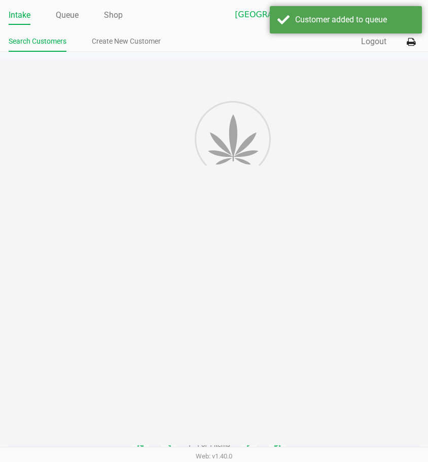
click at [323, 321] on div "Intake Queue Shop Lakeland WC Lisette Ramos Search Customers Create New Custome…" at bounding box center [214, 231] width 428 height 462
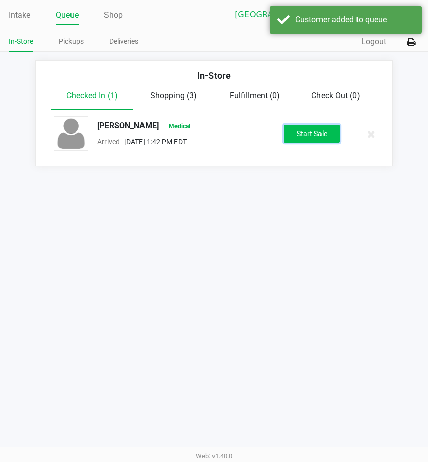
click at [303, 140] on button "Start Sale" at bounding box center [312, 134] width 56 height 18
click at [251, 195] on div "Intake Queue Shop Lakeland WC Lisette Ramos In-Store Pickups Deliveries Quick S…" at bounding box center [214, 231] width 428 height 462
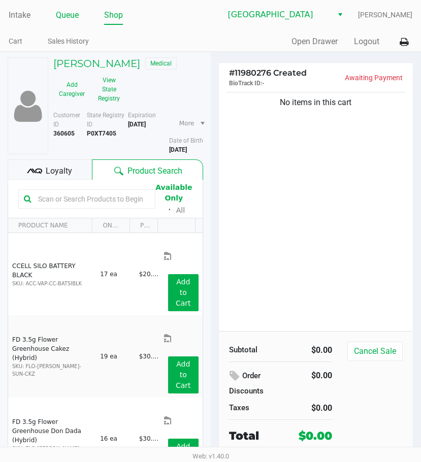
click at [71, 14] on link "Queue" at bounding box center [67, 15] width 23 height 14
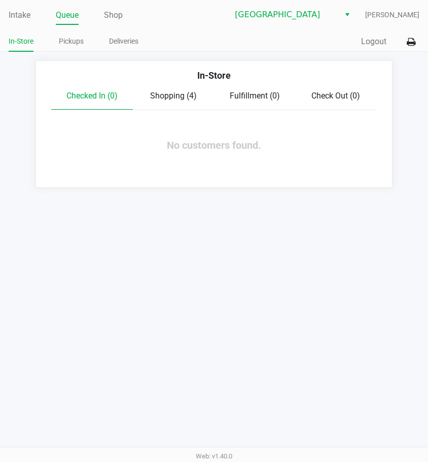
click at [174, 101] on div "Shopping (4)" at bounding box center [173, 96] width 81 height 12
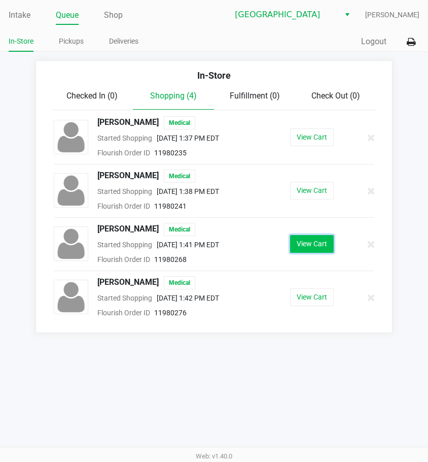
click at [318, 247] on button "View Cart" at bounding box center [312, 244] width 44 height 18
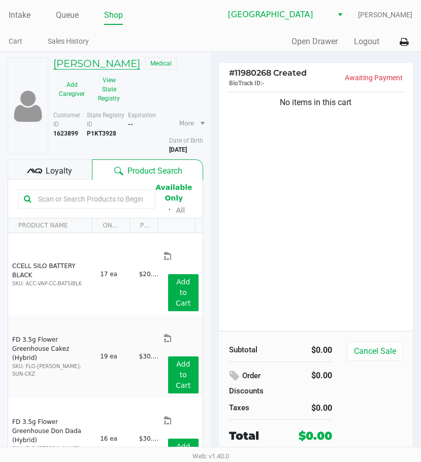
click at [106, 58] on h5 "SAMANTHA BUDD" at bounding box center [96, 63] width 87 height 12
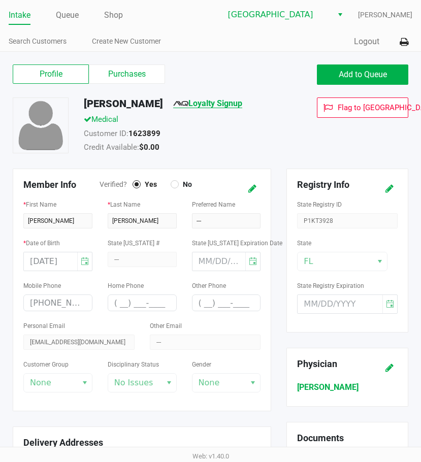
click at [213, 101] on link "Loyalty Signup" at bounding box center [207, 103] width 69 height 10
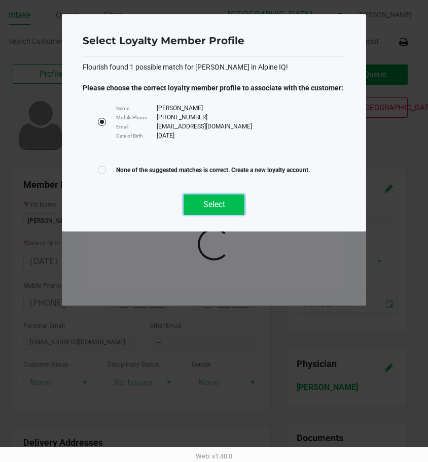
click at [192, 203] on button "Select" at bounding box center [214, 204] width 61 height 20
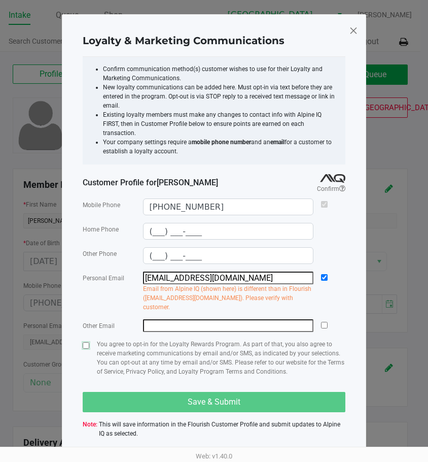
click at [84, 342] on input "checkbox" at bounding box center [86, 345] width 7 height 7
checkbox input "true"
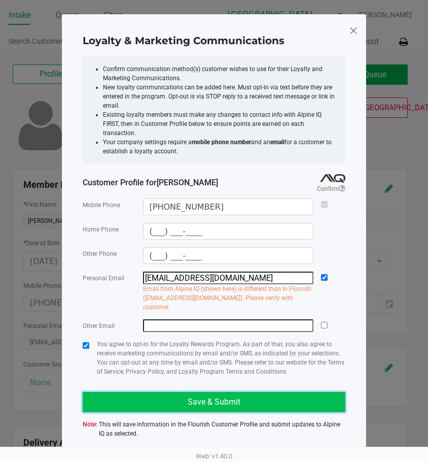
click at [112, 392] on button "Save & Submit" at bounding box center [214, 402] width 263 height 20
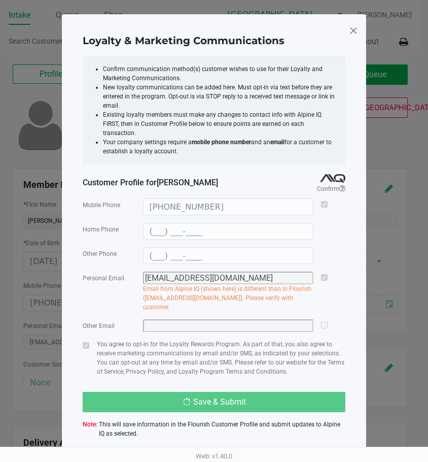
type input "(___) ___-____"
type input "ddakota102@gmail.com"
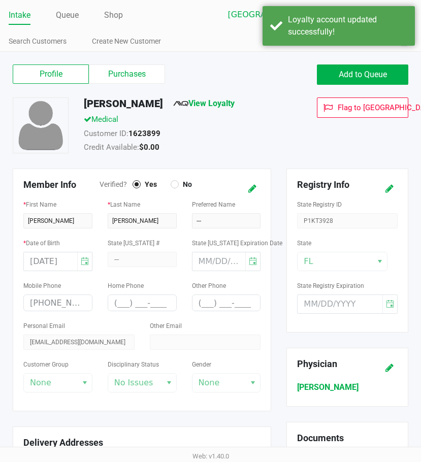
click at [284, 140] on div "Customer ID: 1623899" at bounding box center [189, 135] width 226 height 14
click at [357, 70] on span "Add to Queue" at bounding box center [362, 75] width 48 height 10
click at [263, 130] on div "Customer ID: 1623899" at bounding box center [189, 135] width 226 height 14
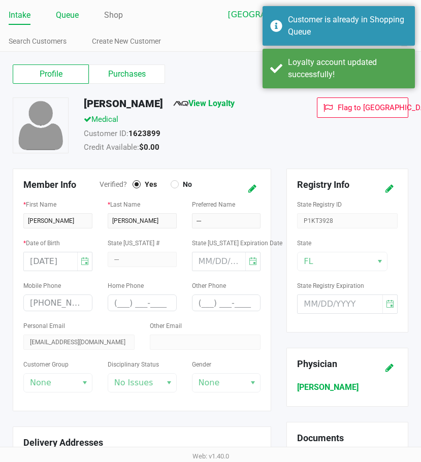
click at [69, 14] on link "Queue" at bounding box center [67, 15] width 23 height 14
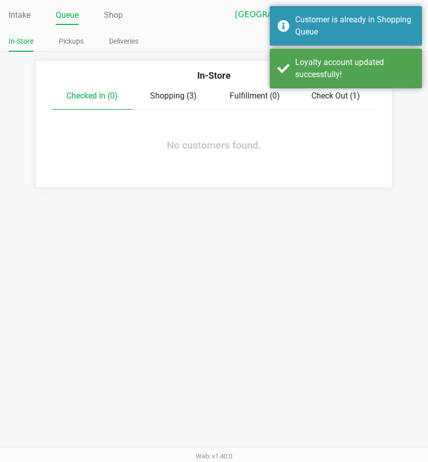
click at [225, 150] on span "No customers found." at bounding box center [214, 145] width 94 height 12
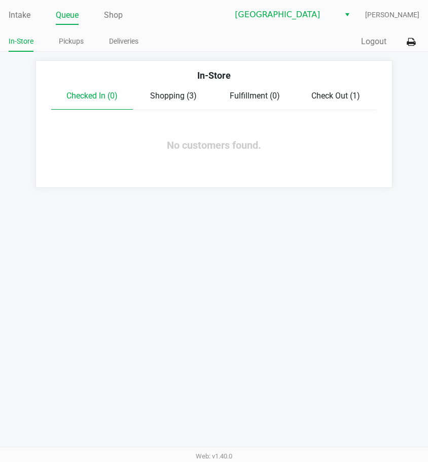
click at [227, 253] on div "Intake Queue Shop Lakeland WC Lisette Ramos In-Store Pickups Deliveries Quick S…" at bounding box center [214, 231] width 428 height 462
click at [26, 15] on link "Intake" at bounding box center [20, 15] width 22 height 14
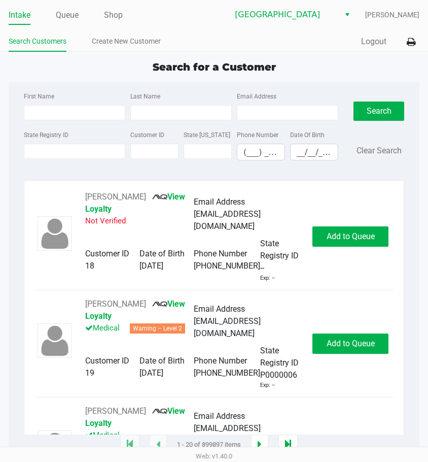
click at [327, 77] on div "Search for a Customer First Name Last Name Email Address State Registry ID Cust…" at bounding box center [214, 252] width 411 height 386
click at [47, 115] on input "First Name" at bounding box center [74, 112] width 101 height 15
type input "l"
type input "laur"
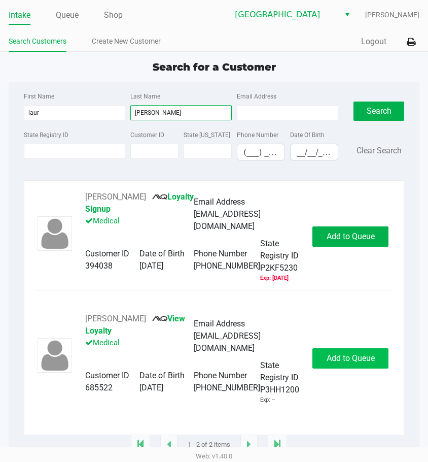
type input "tomlinson"
click at [344, 357] on span "Add to Queue" at bounding box center [351, 358] width 48 height 10
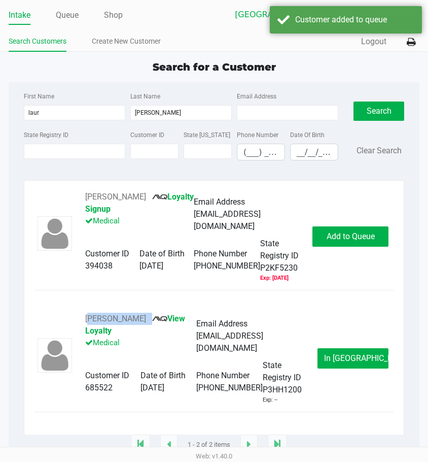
drag, startPoint x: 169, startPoint y: 319, endPoint x: 81, endPoint y: 322, distance: 87.8
click at [81, 322] on div "LAUREN TOMLINSON View Loyalty Medical Email Address ltomlinsonk@hotmail.com Cus…" at bounding box center [196, 358] width 243 height 91
drag, startPoint x: 104, startPoint y: 329, endPoint x: 152, endPoint y: 358, distance: 56.7
click at [152, 358] on div "LAUREN TOMLINSON View Loyalty Medical" at bounding box center [140, 336] width 111 height 47
drag, startPoint x: 168, startPoint y: 316, endPoint x: 85, endPoint y: 315, distance: 82.7
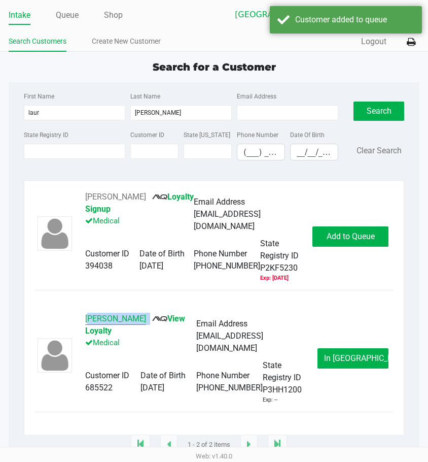
click at [85, 315] on div "LAUREN TOMLINSON View Loyalty Medical" at bounding box center [140, 336] width 111 height 47
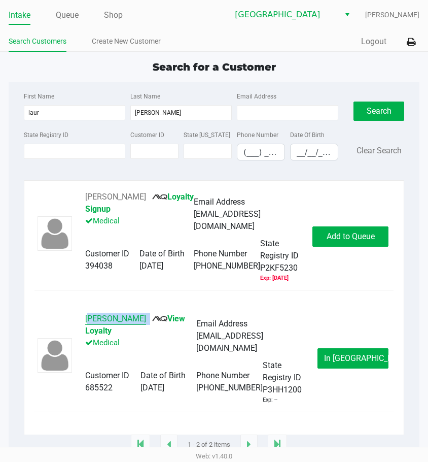
copy div "LAUREN TOMLINSON"
click at [358, 352] on button "In Queue" at bounding box center [353, 358] width 71 height 20
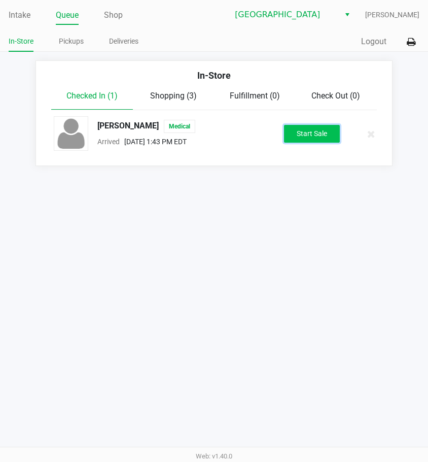
click at [297, 141] on button "Start Sale" at bounding box center [312, 134] width 56 height 18
click at [259, 257] on div "Intake Queue Shop Lakeland WC Lisette Ramos In-Store Pickups Deliveries Quick S…" at bounding box center [214, 231] width 428 height 462
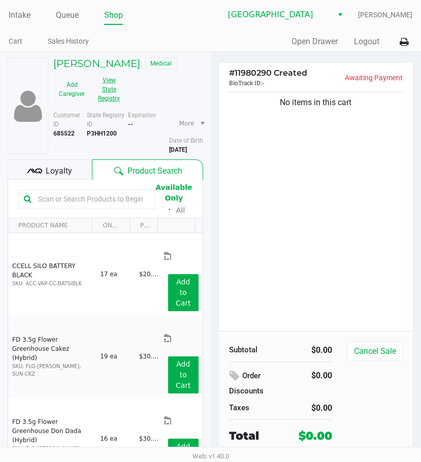
click at [110, 88] on button "View State Registry" at bounding box center [105, 89] width 29 height 35
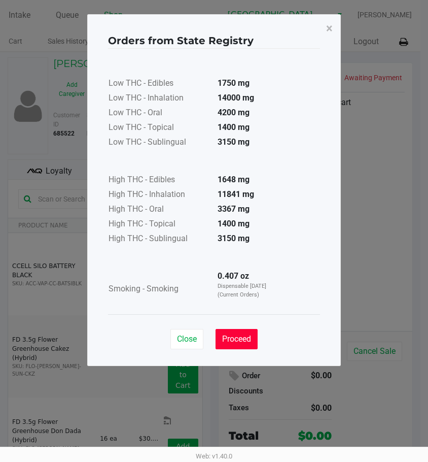
click at [236, 342] on span "Proceed" at bounding box center [236, 339] width 29 height 10
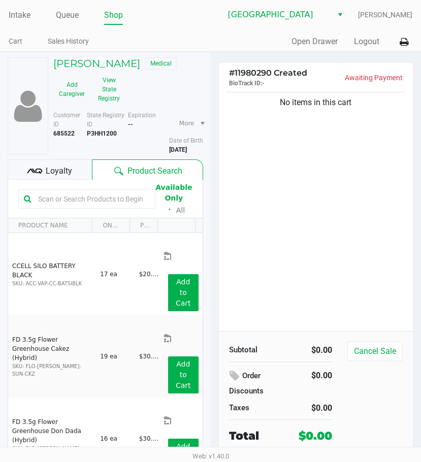
drag, startPoint x: 313, startPoint y: 167, endPoint x: 212, endPoint y: 107, distance: 117.9
click at [313, 165] on div "Low THC - Edibles 1750 mg Low THC - Inhalation 14000 mg Low THC - Oral 4200 mg …" at bounding box center [211, 155] width 212 height 255
click at [67, 15] on link "Queue" at bounding box center [67, 15] width 23 height 14
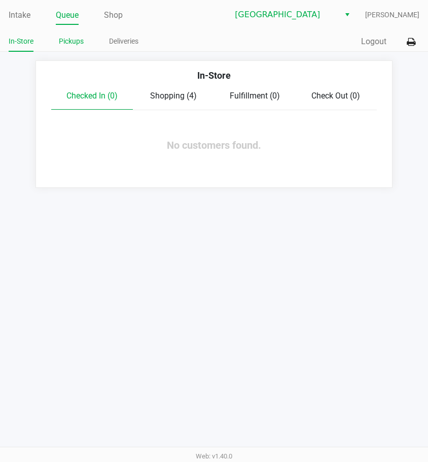
click at [76, 41] on link "Pickups" at bounding box center [71, 41] width 25 height 13
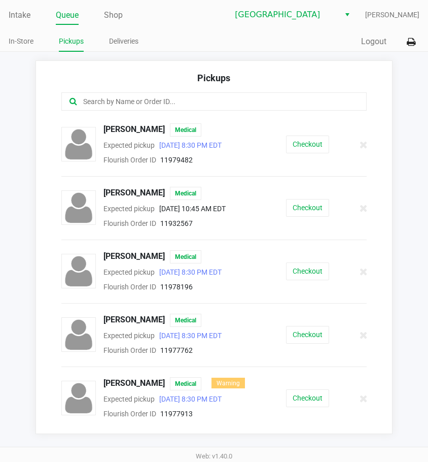
click at [196, 96] on input "text" at bounding box center [212, 102] width 260 height 12
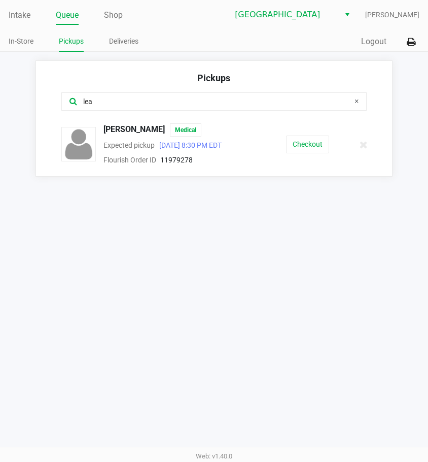
type input "lea"
drag, startPoint x: 158, startPoint y: 126, endPoint x: 97, endPoint y: 129, distance: 61.0
click at [97, 129] on div "LEAH HESCH Medical" at bounding box center [173, 129] width 154 height 13
click at [311, 153] on button "Checkout" at bounding box center [307, 144] width 43 height 18
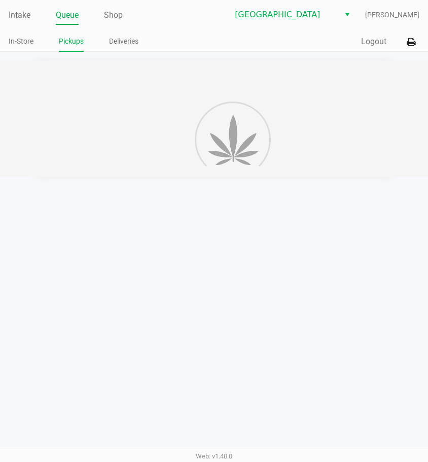
click at [293, 221] on div "Intake Queue Shop Lakeland WC Lisette Ramos In-Store Pickups Deliveries Quick S…" at bounding box center [214, 231] width 428 height 462
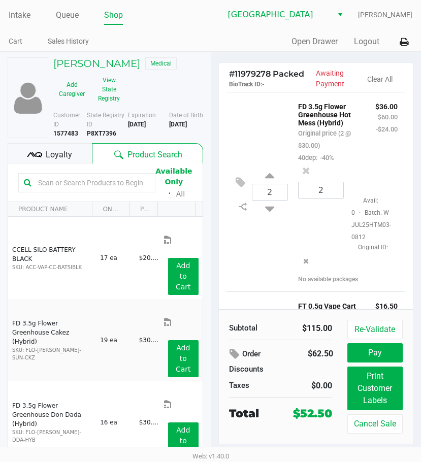
click at [59, 161] on div "Loyalty" at bounding box center [50, 153] width 84 height 20
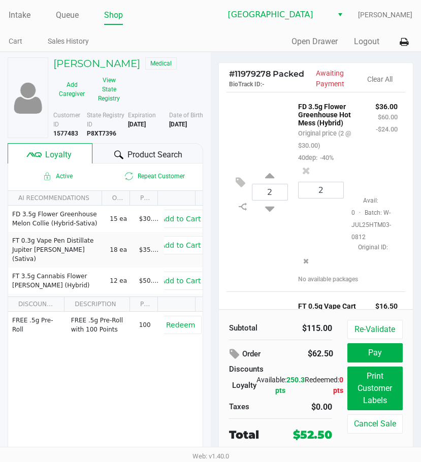
click at [153, 152] on span "Product Search" at bounding box center [154, 155] width 55 height 12
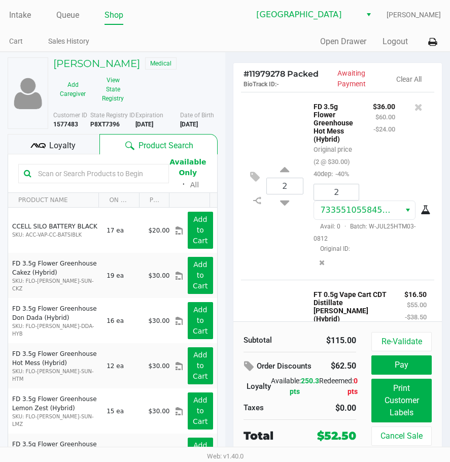
drag, startPoint x: 189, startPoint y: 44, endPoint x: 199, endPoint y: 30, distance: 17.0
click at [189, 44] on ul "Cart Sales History" at bounding box center [117, 42] width 216 height 17
click at [18, 17] on link "Intake" at bounding box center [20, 15] width 22 height 14
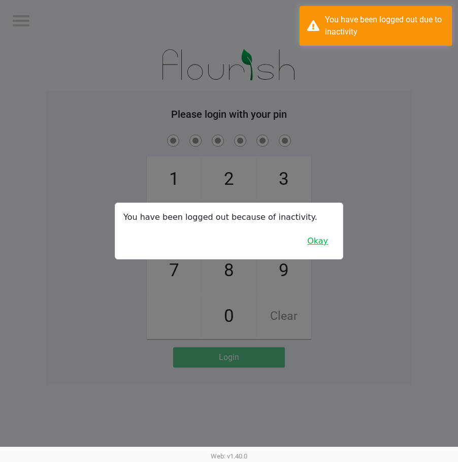
click at [316, 245] on button "Okay" at bounding box center [317, 240] width 34 height 19
click at [391, 105] on div "Please login with your pin 1 4 7 2 5 8 0 3 6 9 Clear Login You have been logged…" at bounding box center [228, 237] width 365 height 295
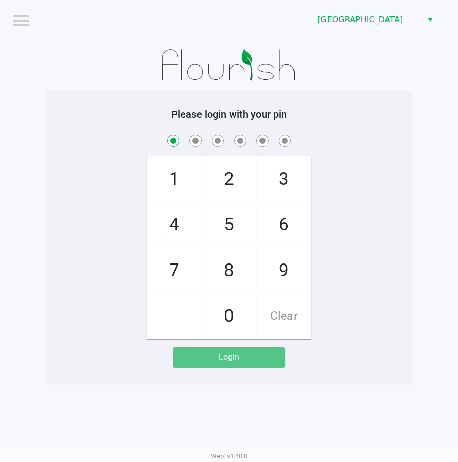
checkbox input "true"
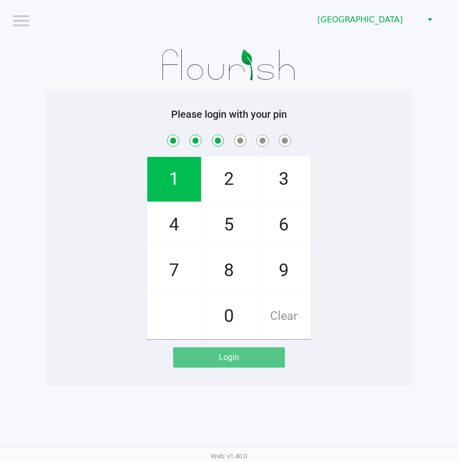
checkbox input "true"
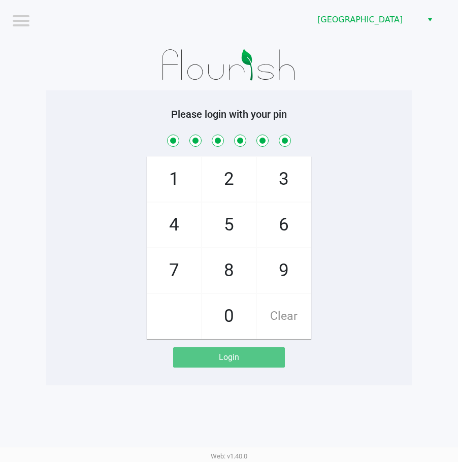
checkbox input "true"
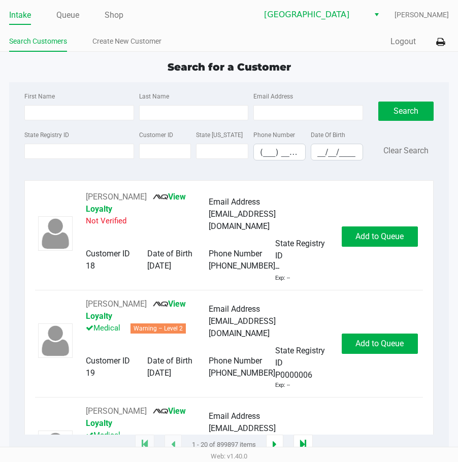
click at [311, 67] on div "Search for a Customer" at bounding box center [229, 66] width 455 height 15
click at [78, 152] on input "State Registry ID" at bounding box center [79, 151] width 110 height 15
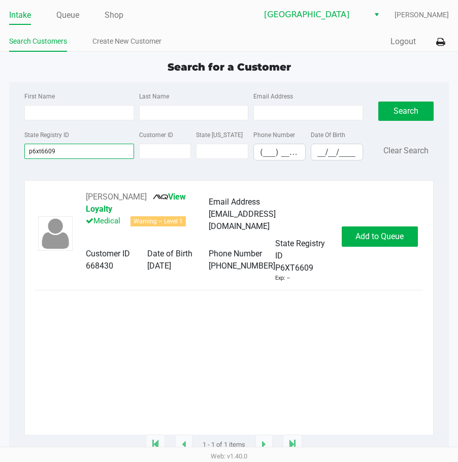
type input "p6xt6609"
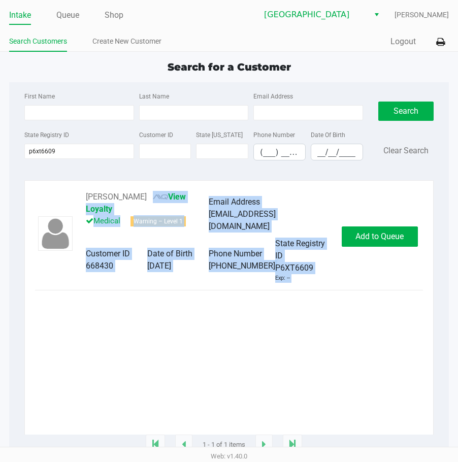
drag, startPoint x: 152, startPoint y: 193, endPoint x: 132, endPoint y: 308, distance: 116.9
click at [132, 308] on div "CORY STEWART View Loyalty Medical Warning – Level 1 Email Address coryandrewste…" at bounding box center [229, 313] width 388 height 244
click at [131, 315] on div "CORY STEWART View Loyalty Medical Warning – Level 1 Email Address coryandrewste…" at bounding box center [229, 313] width 388 height 244
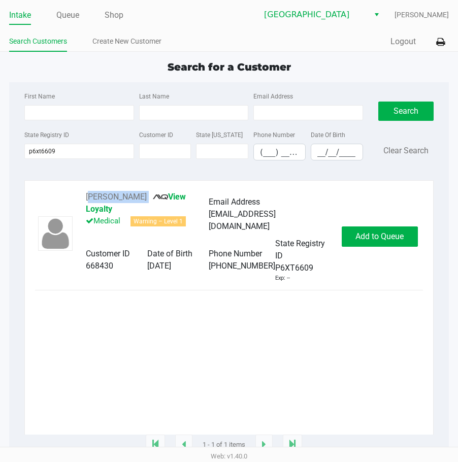
drag, startPoint x: 147, startPoint y: 194, endPoint x: 79, endPoint y: 197, distance: 67.6
click at [79, 197] on div "CORY STEWART View Loyalty Medical Warning – Level 1 Email Address coryandrewste…" at bounding box center [209, 236] width 266 height 91
click at [308, 307] on div "CORY STEWART View Loyalty Medical Warning – Level 1 Email Address coryandrewste…" at bounding box center [229, 313] width 388 height 244
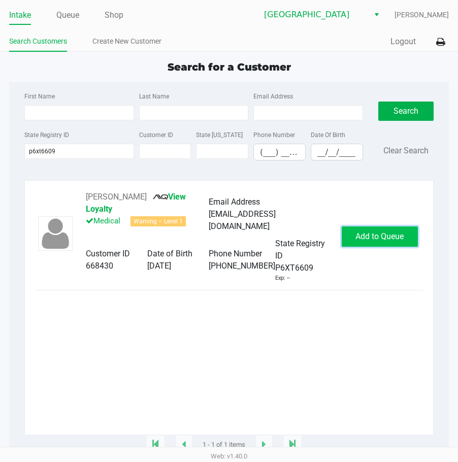
click at [392, 239] on button "Add to Queue" at bounding box center [380, 236] width 76 height 20
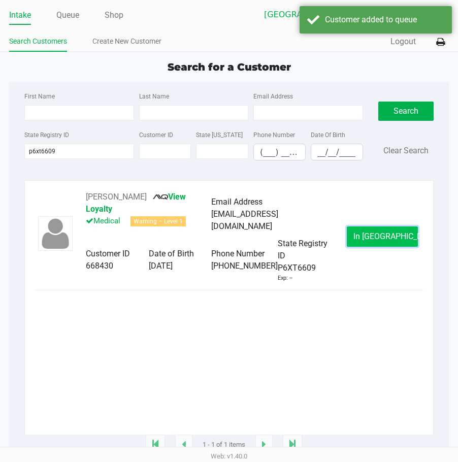
click at [392, 239] on button "In Queue" at bounding box center [382, 236] width 71 height 20
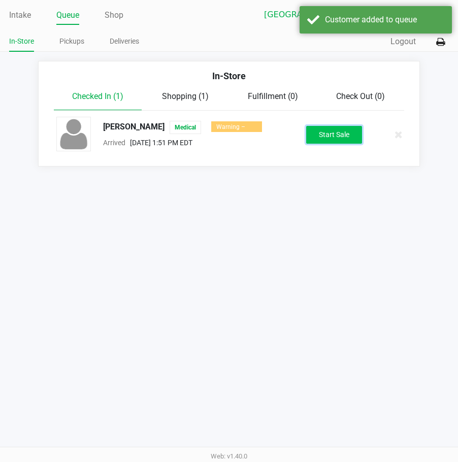
click at [343, 137] on button "Start Sale" at bounding box center [334, 135] width 56 height 18
click at [348, 268] on div "Intake Queue Shop Lakeland WC Lisette Ramos In-Store Pickups Deliveries Quick S…" at bounding box center [229, 231] width 458 height 462
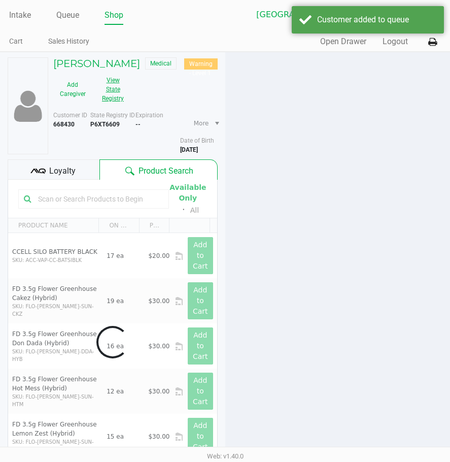
click at [115, 87] on button "View State Registry" at bounding box center [110, 89] width 36 height 35
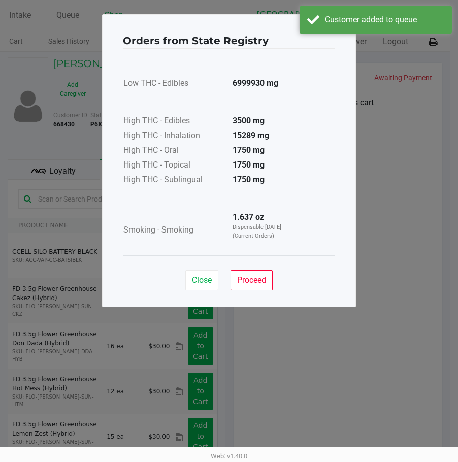
click at [255, 290] on div "Close Proceed" at bounding box center [229, 275] width 212 height 41
click at [275, 252] on div "Low THC - Edibles 6999930 mg High THC - Edibles 3500 mg High THC - Inhalation 1…" at bounding box center [229, 152] width 212 height 207
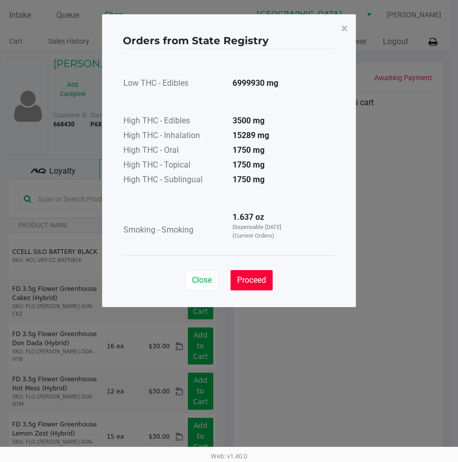
click at [256, 278] on span "Proceed" at bounding box center [251, 280] width 29 height 10
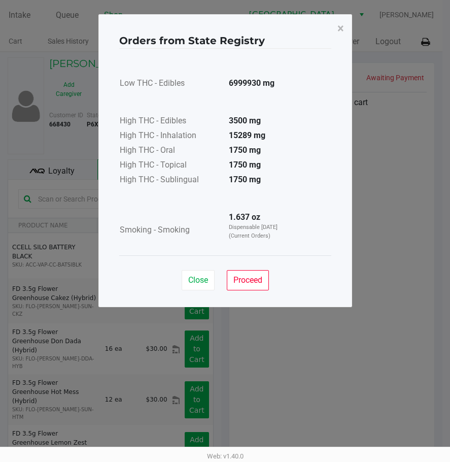
click at [297, 230] on div "Low THC - Edibles 6999930 mg High THC - Edibles 3500 mg High THC - Inhalation 1…" at bounding box center [225, 152] width 212 height 196
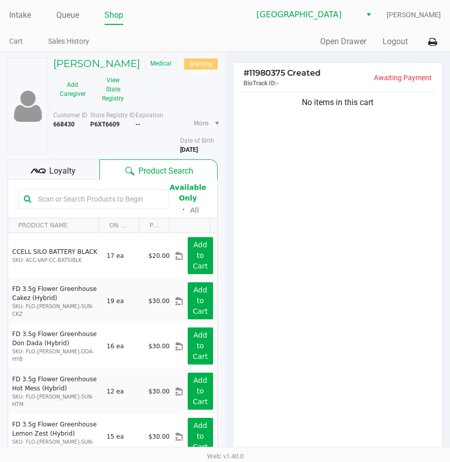
click at [61, 174] on span "Loyalty" at bounding box center [62, 171] width 26 height 12
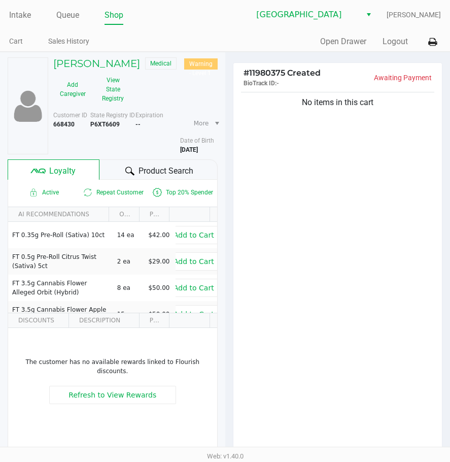
click at [355, 342] on div "No items in this cart" at bounding box center [337, 272] width 209 height 364
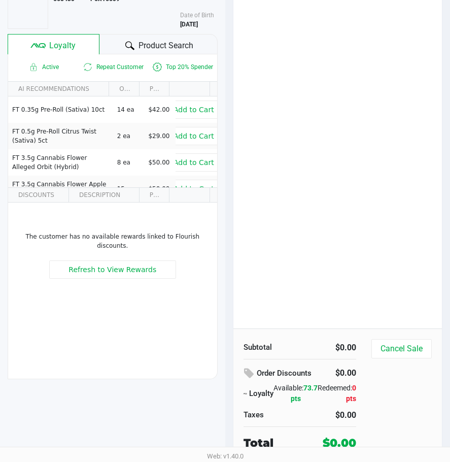
click at [338, 173] on div "No items in this cart" at bounding box center [337, 146] width 209 height 364
click at [361, 193] on div "No items in this cart" at bounding box center [337, 146] width 209 height 364
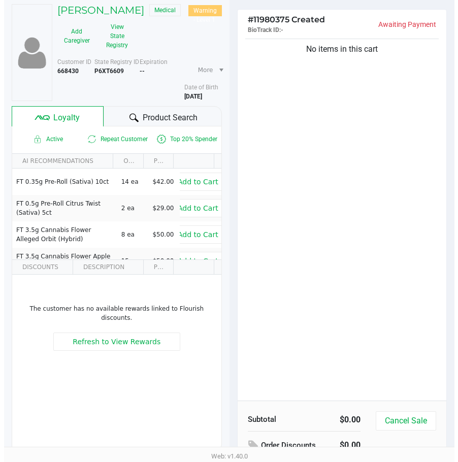
scroll to position [0, 0]
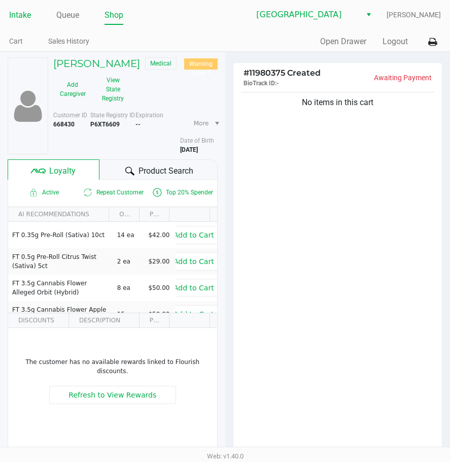
click at [21, 12] on link "Intake" at bounding box center [20, 15] width 22 height 14
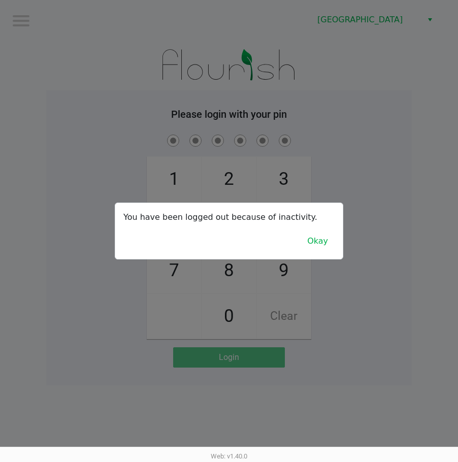
click at [385, 136] on div at bounding box center [229, 231] width 458 height 462
checkbox input "true"
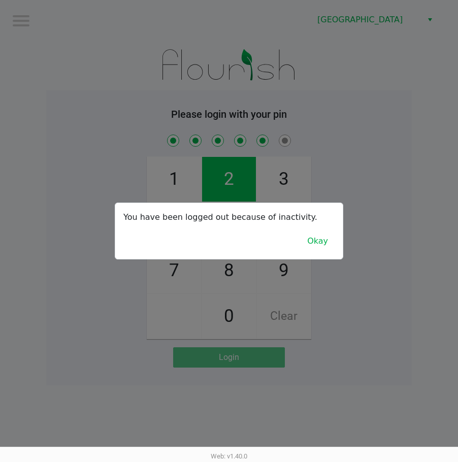
checkbox input "true"
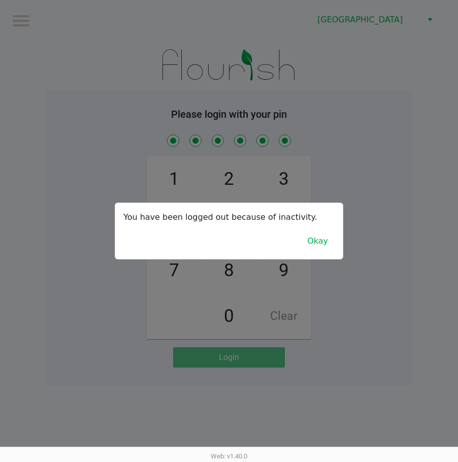
checkbox input "true"
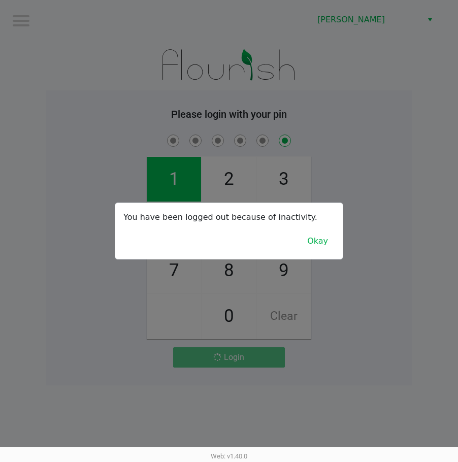
checkbox input "false"
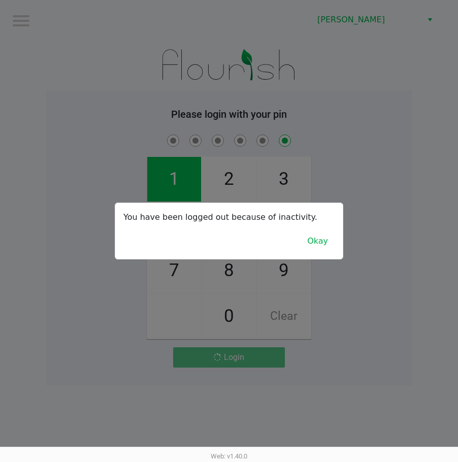
checkbox input "false"
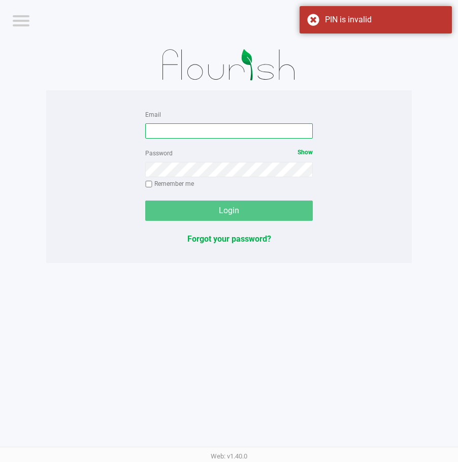
click at [254, 126] on input "Email" at bounding box center [228, 130] width 167 height 15
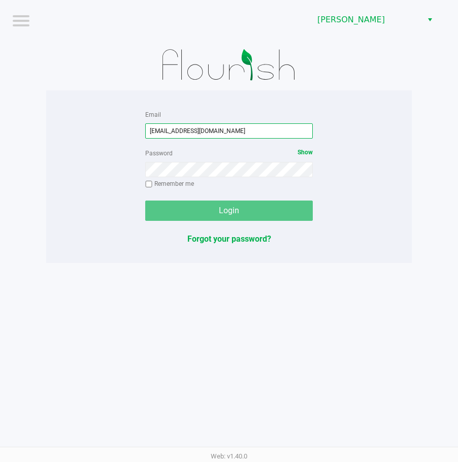
type input "[EMAIL_ADDRESS][DOMAIN_NAME]"
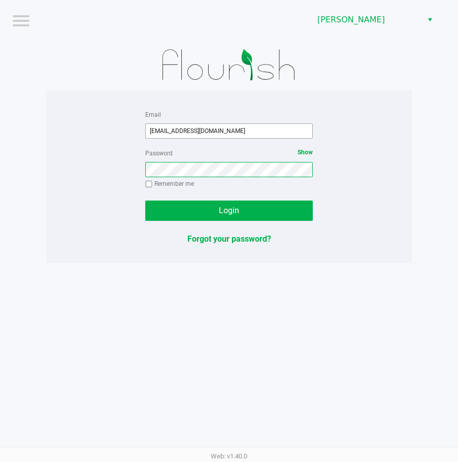
click at [145, 200] on button "Login" at bounding box center [228, 210] width 167 height 20
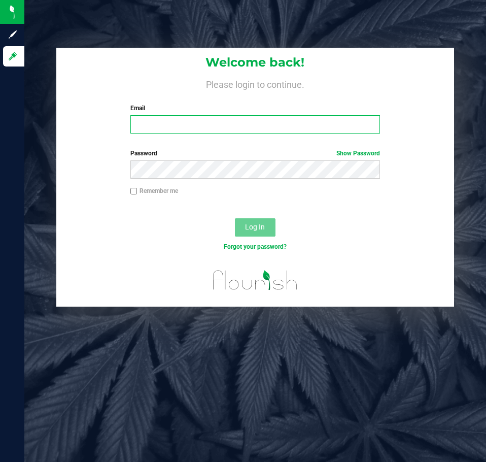
click at [265, 129] on input "Email" at bounding box center [255, 124] width 250 height 18
type input "[EMAIL_ADDRESS][DOMAIN_NAME]"
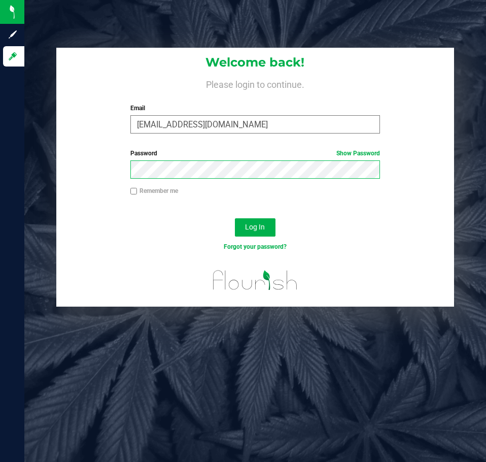
click at [235, 218] on button "Log In" at bounding box center [255, 227] width 41 height 18
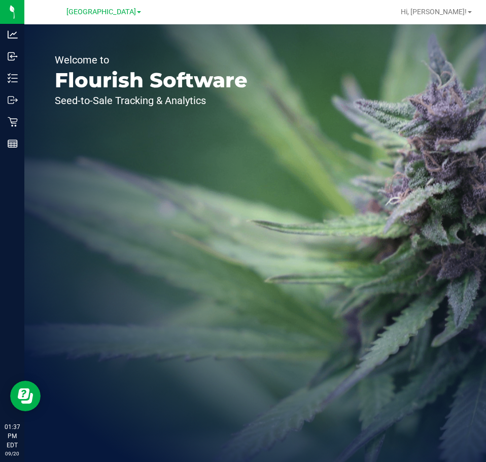
click at [376, 204] on div "Welcome to Flourish Software Seed-to-Sale Tracking & Analytics" at bounding box center [255, 242] width 462 height 437
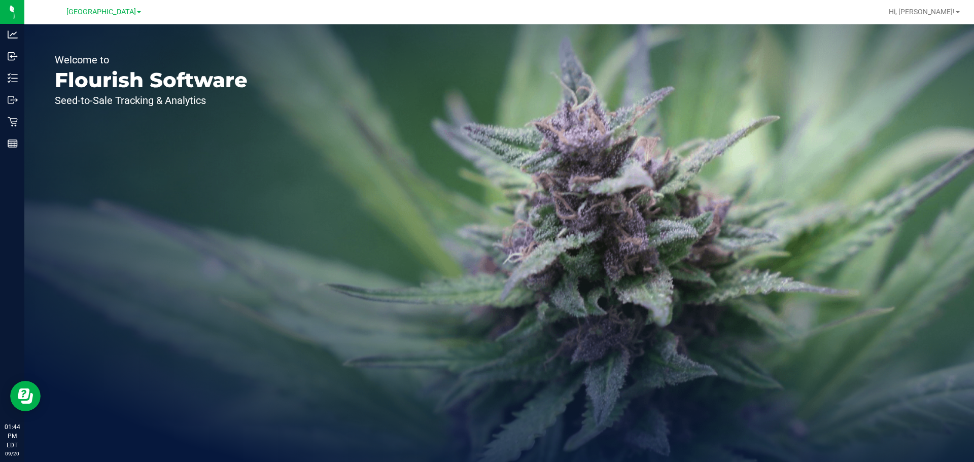
drag, startPoint x: 376, startPoint y: 224, endPoint x: 389, endPoint y: 161, distance: 63.8
click at [376, 224] on div "Welcome to Flourish Software Seed-to-Sale Tracking & Analytics" at bounding box center [499, 243] width 950 height 438
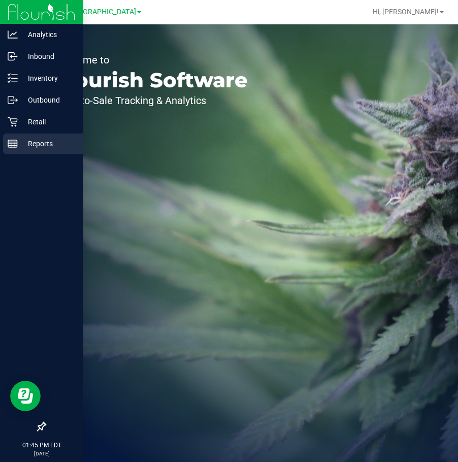
click at [18, 144] on p "Reports" at bounding box center [48, 144] width 61 height 12
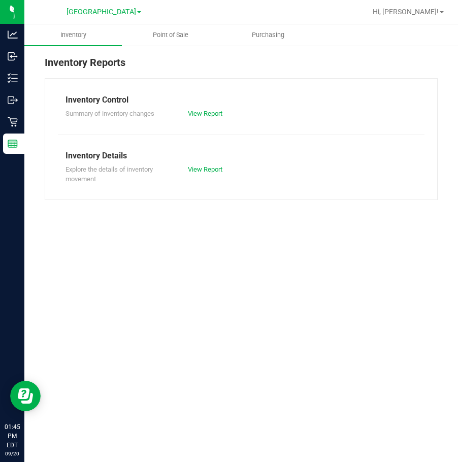
click at [264, 275] on div "Inventory Point of Sale Purchasing Inventory Reports Inventory Control Summary …" at bounding box center [240, 242] width 433 height 437
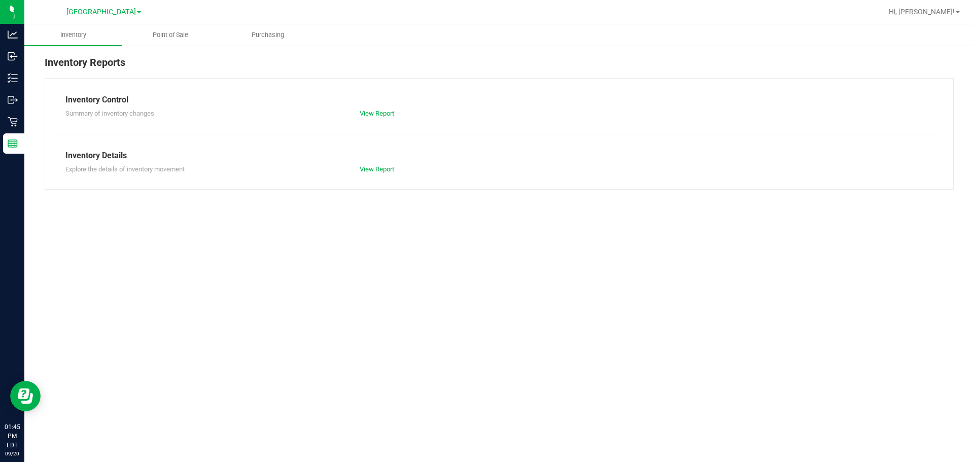
click at [104, 349] on div "Inventory Point of Sale Purchasing Inventory Reports Inventory Control Summary …" at bounding box center [499, 243] width 950 height 438
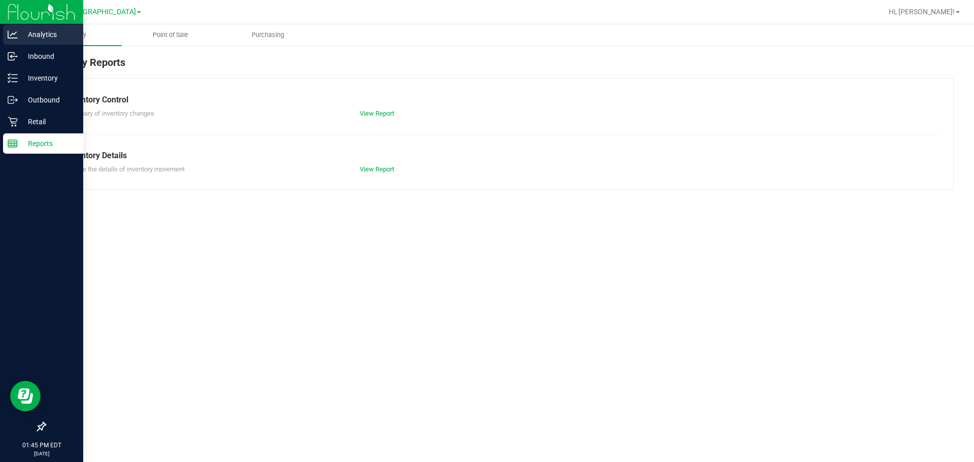
click at [49, 31] on p "Analytics" at bounding box center [48, 34] width 61 height 12
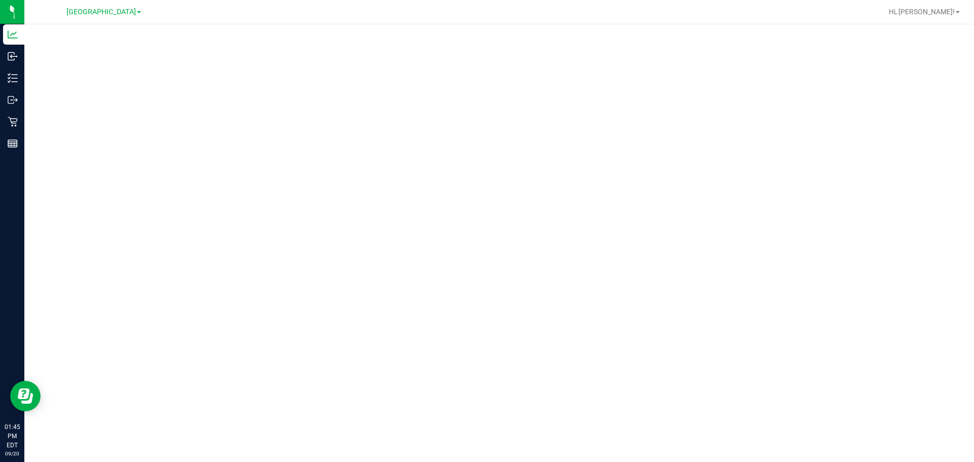
click at [59, 446] on div at bounding box center [499, 240] width 950 height 432
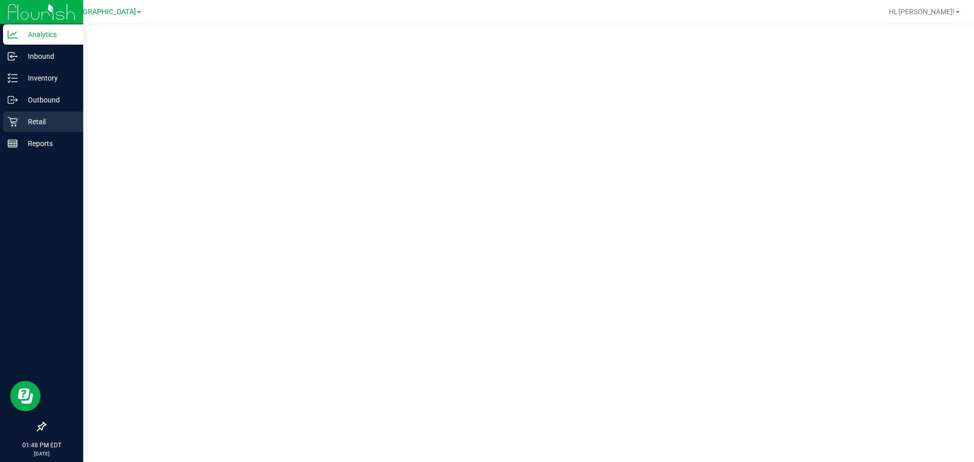
click at [24, 118] on p "Retail" at bounding box center [48, 122] width 61 height 12
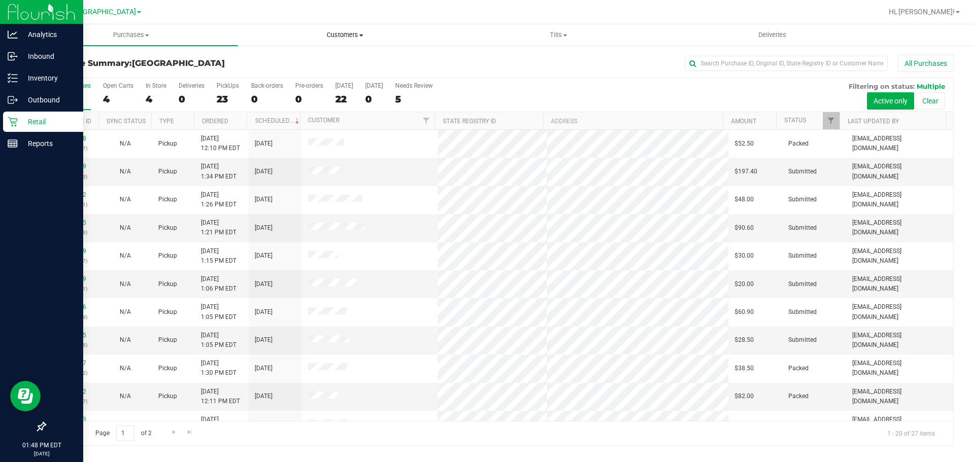
click at [336, 40] on uib-tab-heading "Customers All customers Add a new customer All physicians" at bounding box center [345, 35] width 213 height 20
click at [285, 59] on span "All customers" at bounding box center [274, 61] width 73 height 9
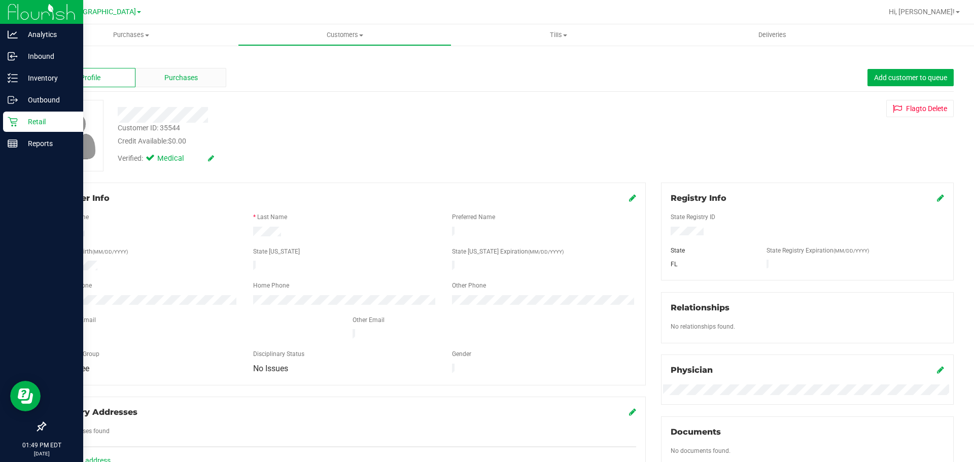
click at [174, 79] on span "Purchases" at bounding box center [180, 78] width 33 height 11
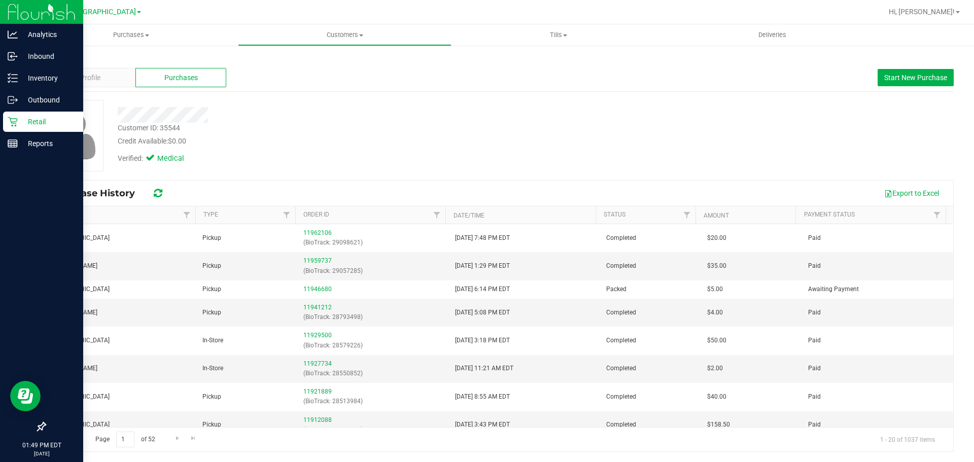
click at [486, 185] on div "Export to Excel" at bounding box center [560, 193] width 772 height 17
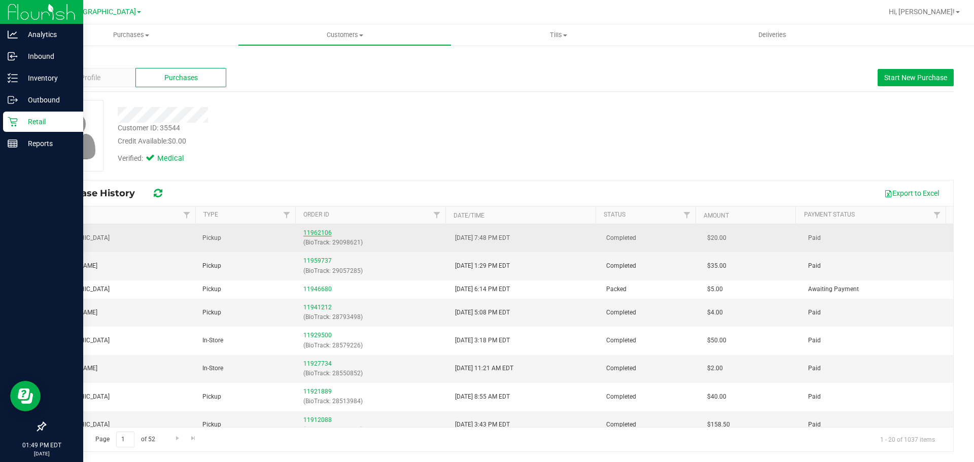
click at [315, 231] on link "11962106" at bounding box center [317, 232] width 28 height 7
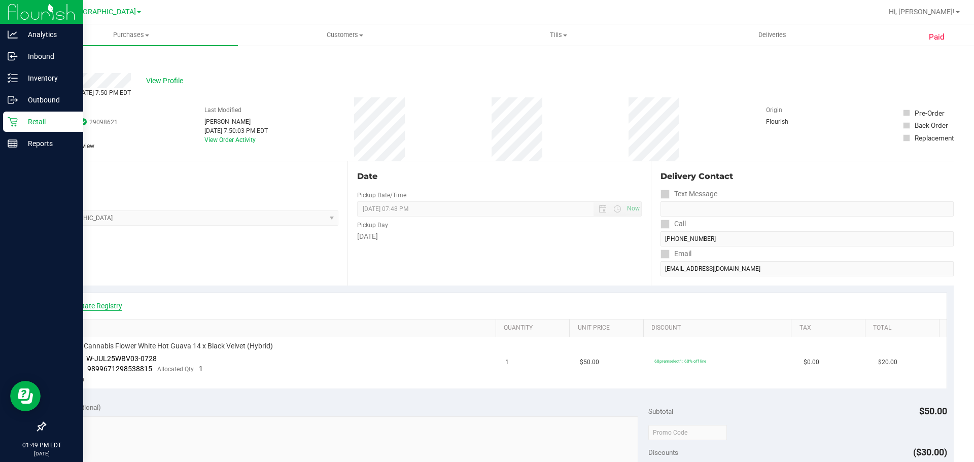
click at [96, 302] on link "View State Registry" at bounding box center [91, 306] width 61 height 10
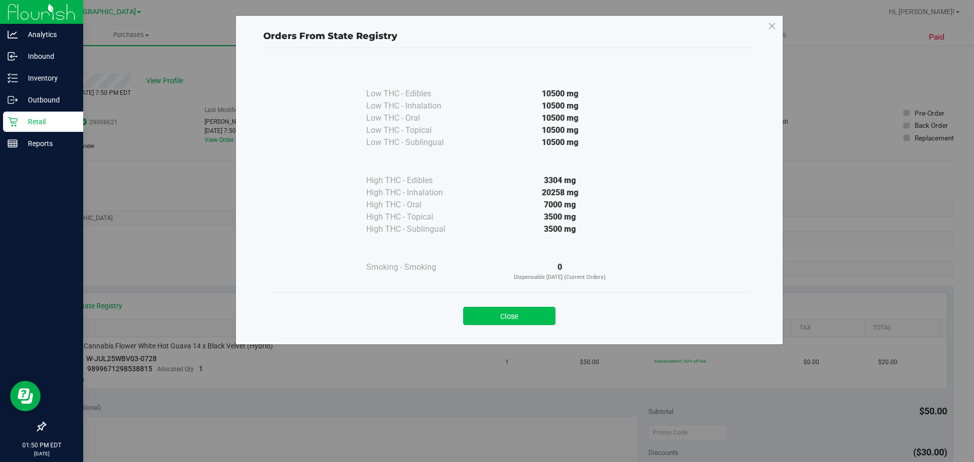
click at [486, 313] on button "Close" at bounding box center [509, 316] width 92 height 18
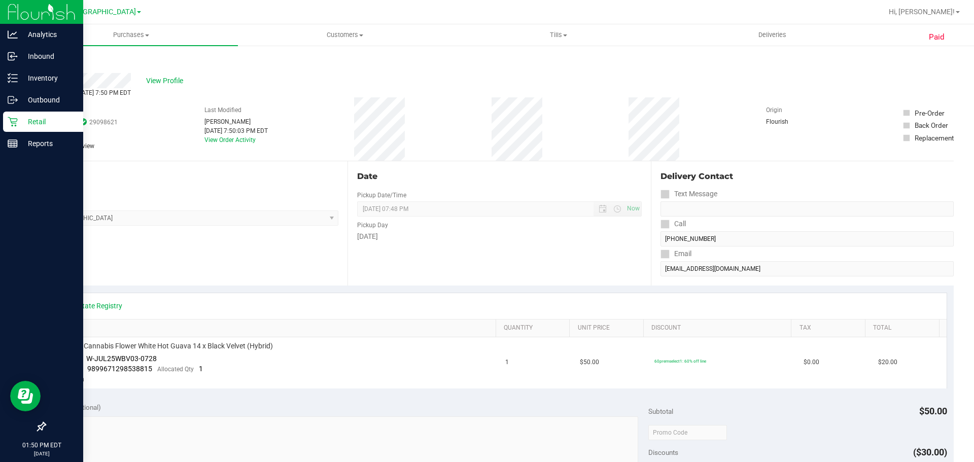
click at [226, 262] on div "Location Pickup Store Lakeland WC Select Store [PERSON_NAME][GEOGRAPHIC_DATA] […" at bounding box center [196, 223] width 303 height 124
click at [35, 118] on p "Retail" at bounding box center [48, 122] width 61 height 12
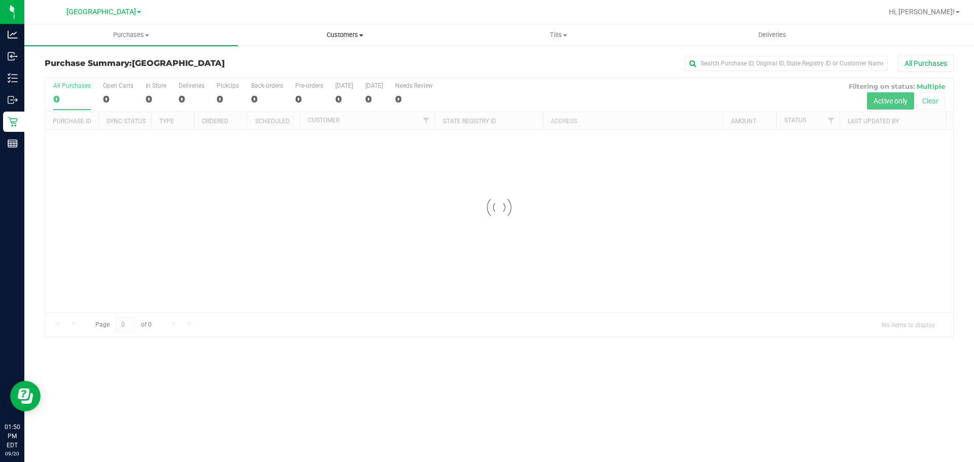
click at [352, 37] on span "Customers" at bounding box center [345, 34] width 213 height 9
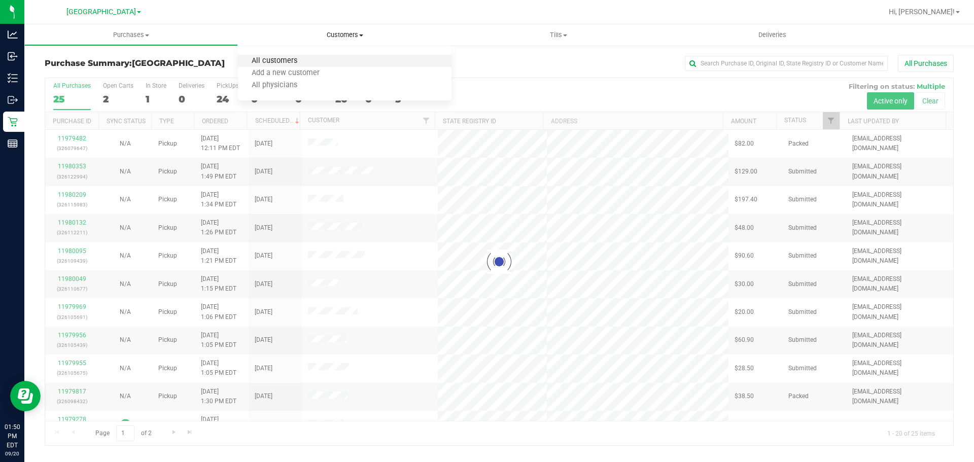
click at [269, 65] on span "All customers" at bounding box center [274, 61] width 73 height 9
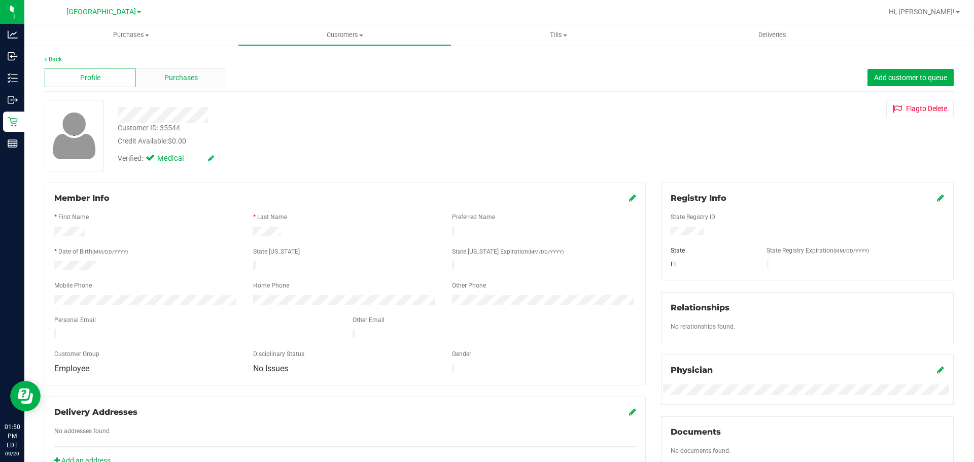
click at [179, 77] on span "Purchases" at bounding box center [180, 78] width 33 height 11
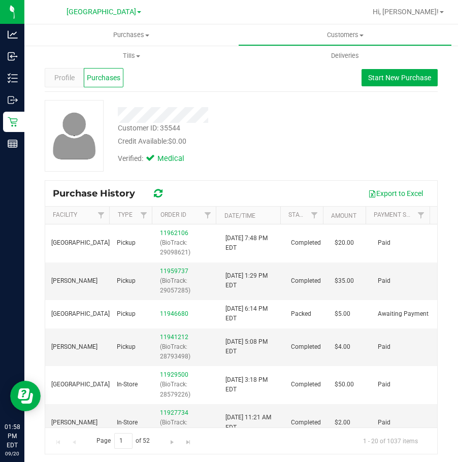
click at [286, 161] on div "Verified: Medical" at bounding box center [212, 158] width 204 height 22
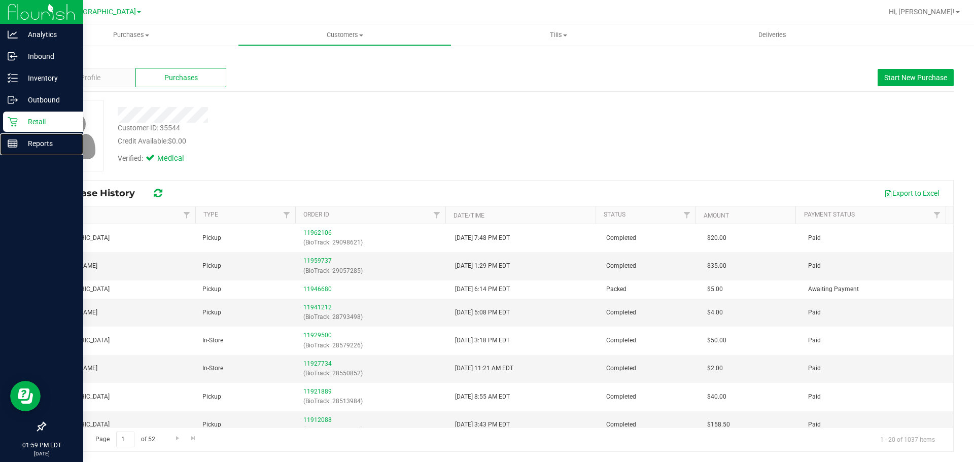
drag, startPoint x: 32, startPoint y: 139, endPoint x: 62, endPoint y: 127, distance: 32.0
click at [32, 139] on p "Reports" at bounding box center [48, 144] width 61 height 12
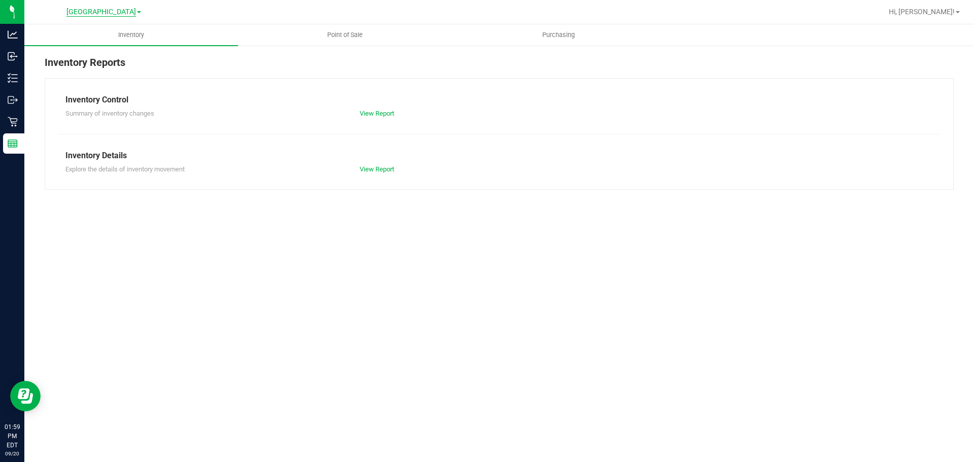
click at [112, 10] on span "[GEOGRAPHIC_DATA]" at bounding box center [101, 12] width 70 height 9
click at [78, 37] on link "[PERSON_NAME]" at bounding box center [103, 36] width 148 height 14
click at [341, 37] on span "Point of Sale" at bounding box center [345, 34] width 63 height 9
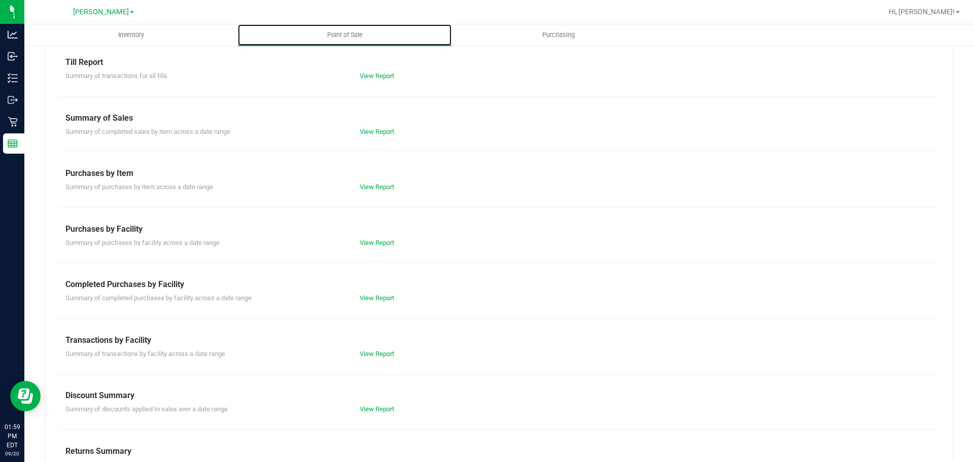
scroll to position [71, 0]
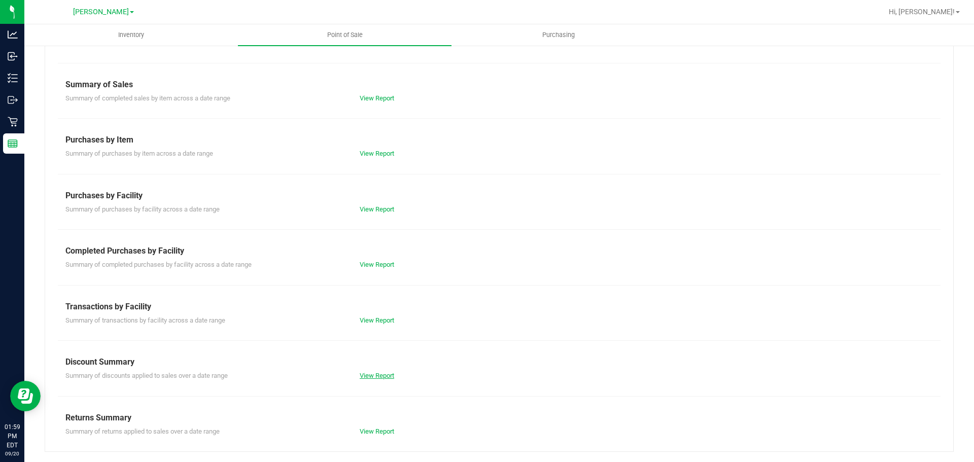
click at [377, 378] on link "View Report" at bounding box center [377, 376] width 35 height 8
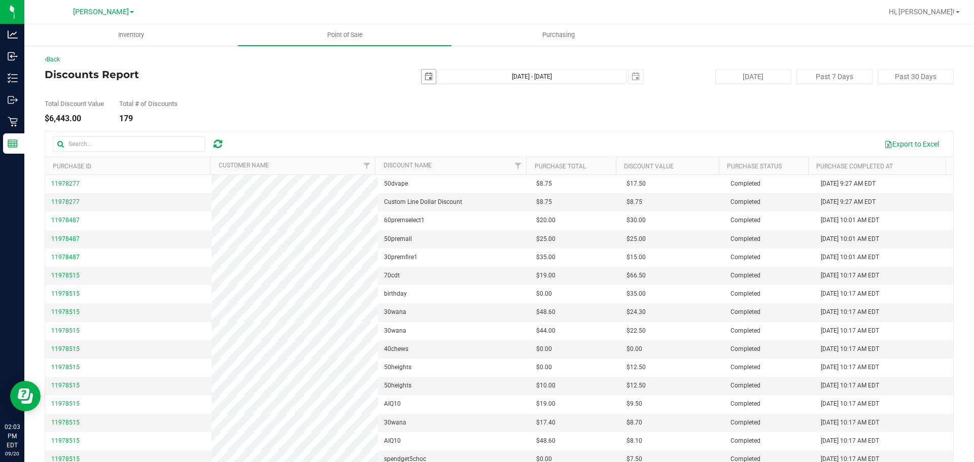
click at [425, 77] on span "select" at bounding box center [429, 77] width 8 height 8
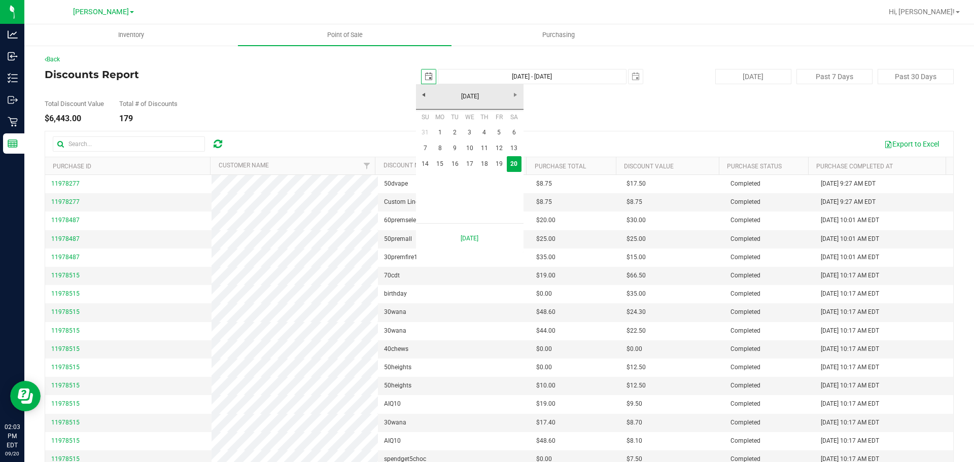
scroll to position [0, 25]
click at [443, 129] on link "1" at bounding box center [440, 133] width 15 height 16
type input "[DATE]"
type input "[DATE] - [DATE]"
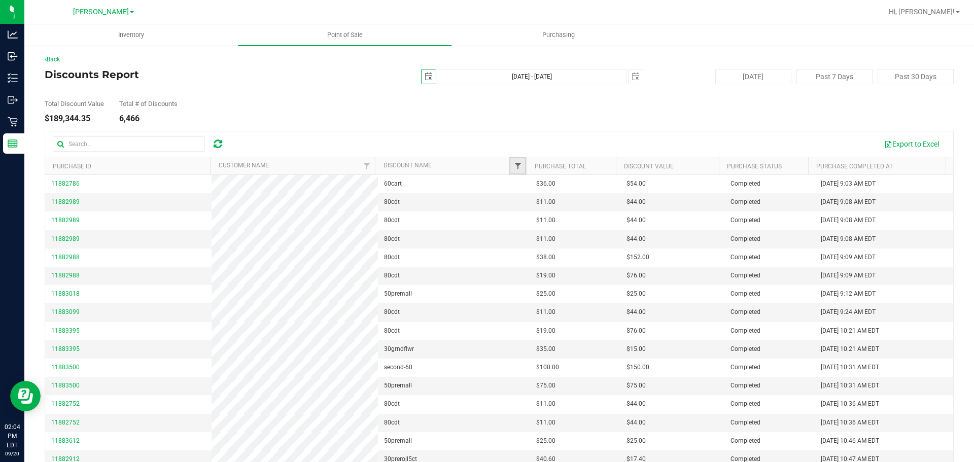
click at [486, 167] on span "Filter" at bounding box center [518, 166] width 8 height 8
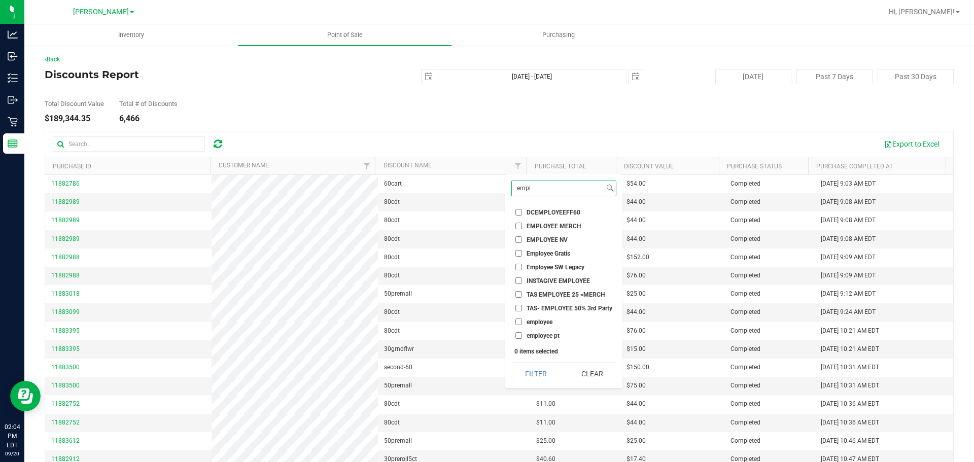
type input "empl"
click at [486, 323] on input "employee" at bounding box center [519, 322] width 7 height 7
checkbox input "true"
click at [486, 337] on input "employee pt" at bounding box center [519, 335] width 7 height 7
checkbox input "true"
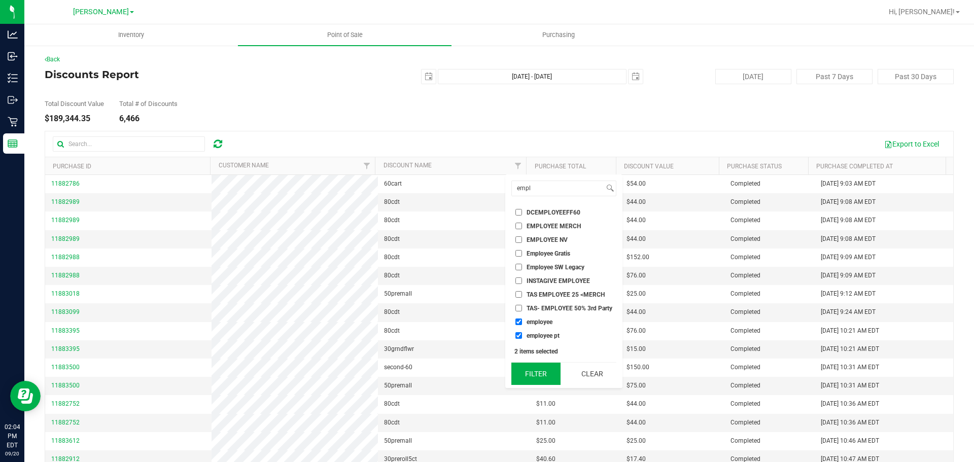
click at [486, 369] on button "Filter" at bounding box center [536, 374] width 49 height 22
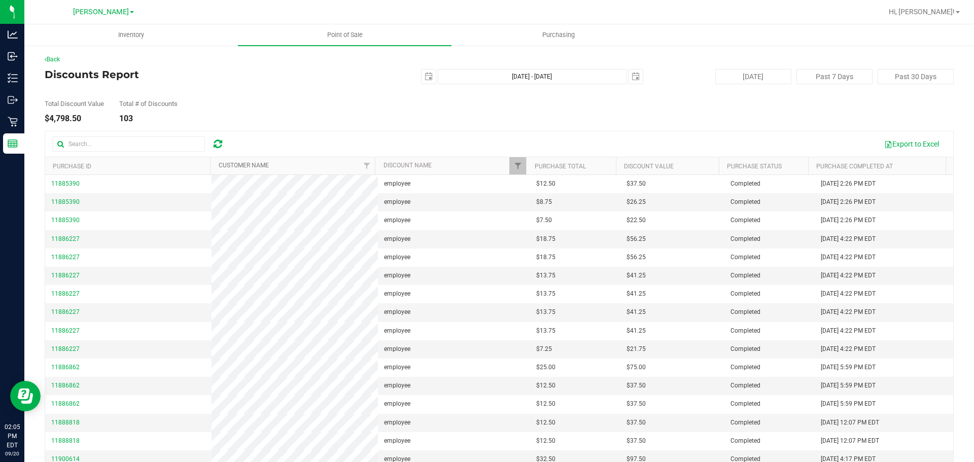
click at [247, 165] on link "Customer Name" at bounding box center [244, 165] width 50 height 7
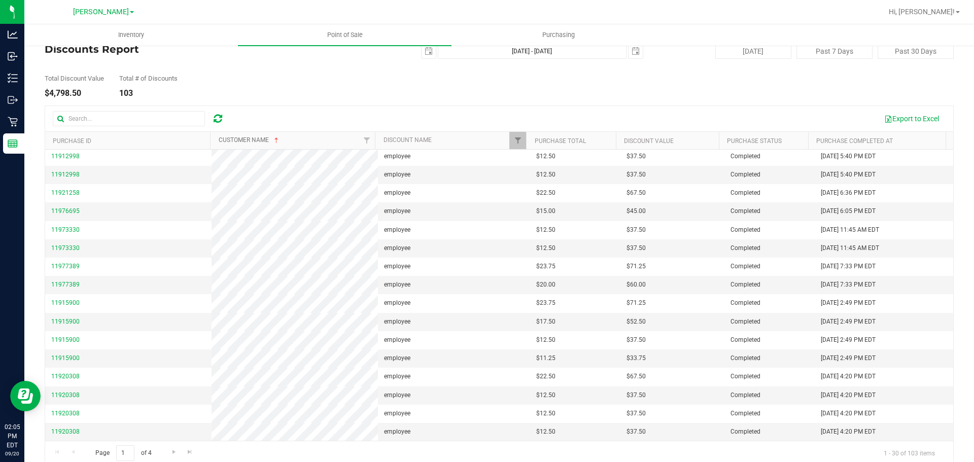
scroll to position [39, 0]
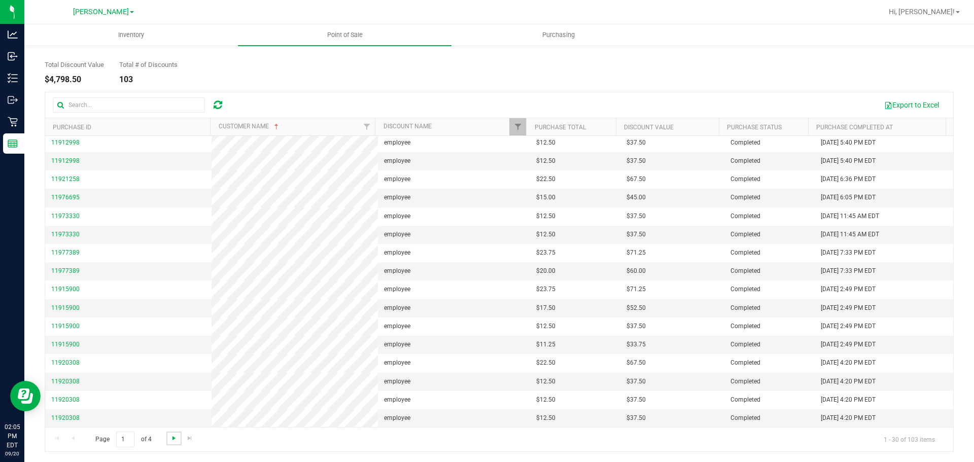
click at [173, 439] on span "Go to the next page" at bounding box center [174, 438] width 8 height 8
click at [176, 437] on span "Go to the next page" at bounding box center [174, 438] width 8 height 8
click at [486, 104] on button "Export to Excel" at bounding box center [912, 104] width 68 height 17
click at [486, 78] on div "Total Discount Value $4,798.50 Total # of Discounts 103" at bounding box center [499, 64] width 909 height 39
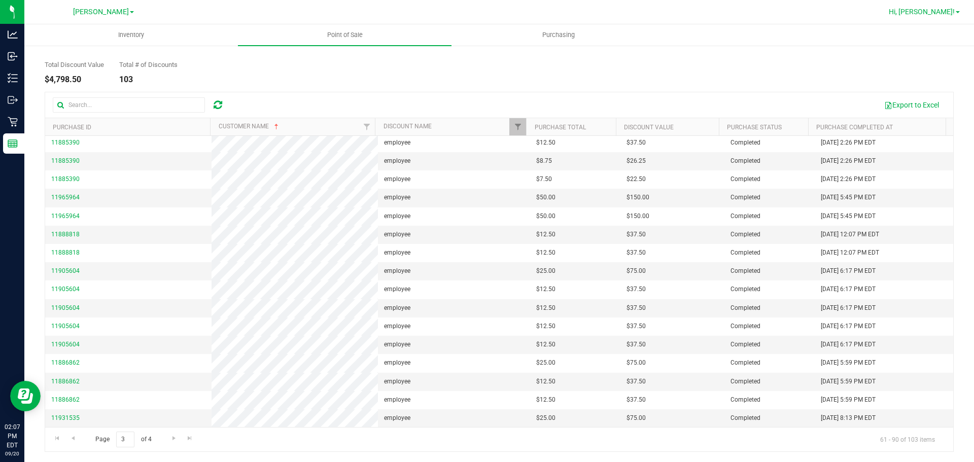
drag, startPoint x: 937, startPoint y: 4, endPoint x: 941, endPoint y: 10, distance: 7.7
click at [486, 4] on div "Hi, [PERSON_NAME]!" at bounding box center [924, 12] width 79 height 18
click at [486, 13] on span "Hi, [PERSON_NAME]!" at bounding box center [922, 12] width 66 height 8
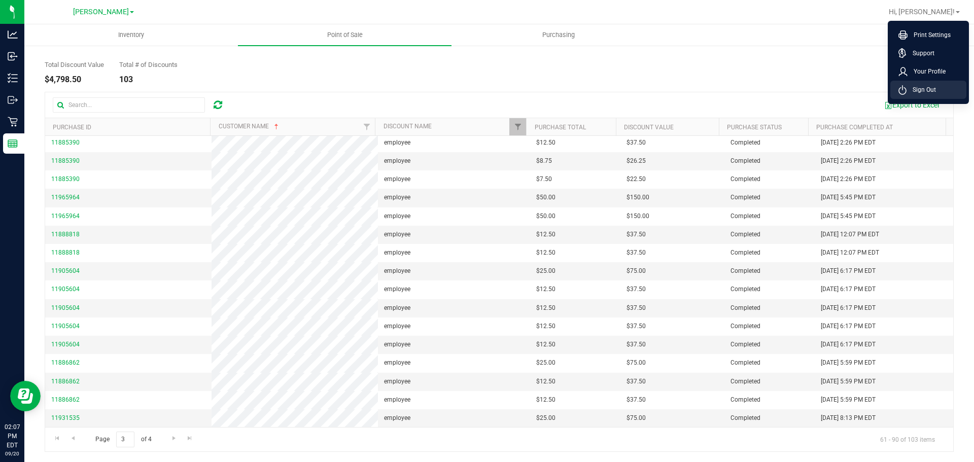
click at [486, 84] on li "Sign Out" at bounding box center [929, 90] width 76 height 18
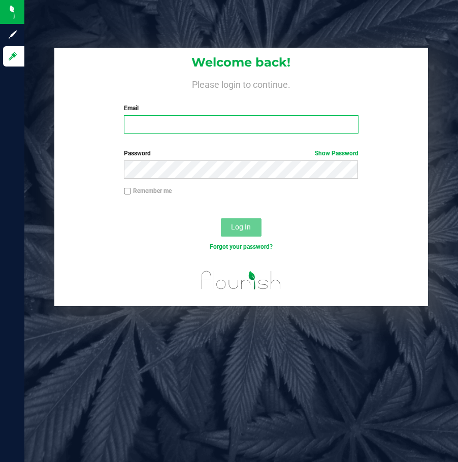
click at [248, 126] on input "Email" at bounding box center [241, 124] width 234 height 18
type input "[EMAIL_ADDRESS][DOMAIN_NAME]"
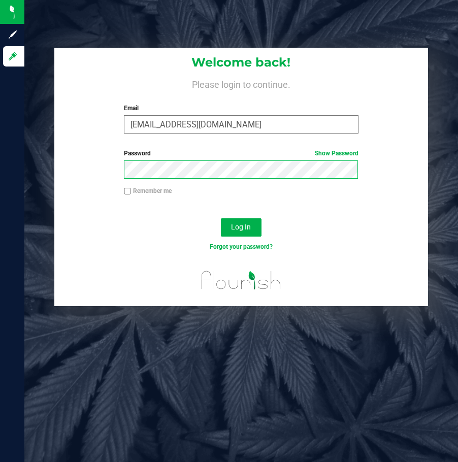
click at [221, 218] on button "Log In" at bounding box center [241, 227] width 41 height 18
